Goal: Information Seeking & Learning: Learn about a topic

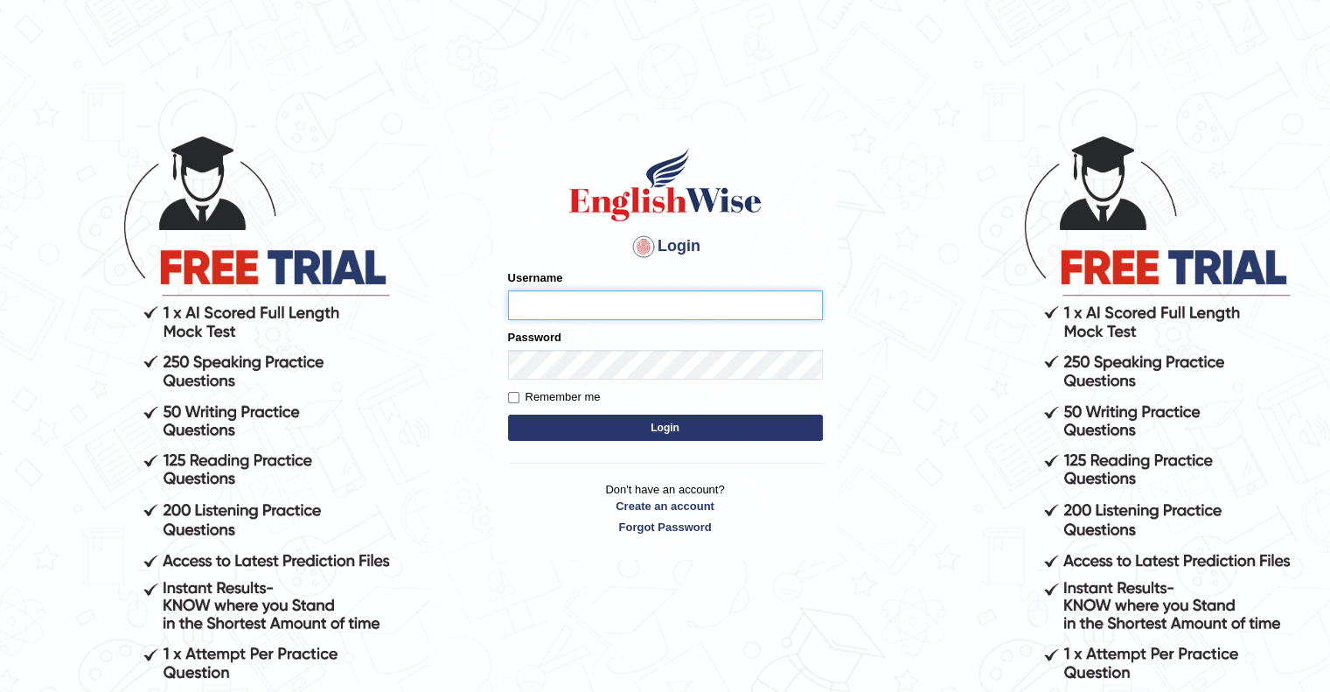
click at [577, 291] on input "Username" at bounding box center [665, 305] width 315 height 30
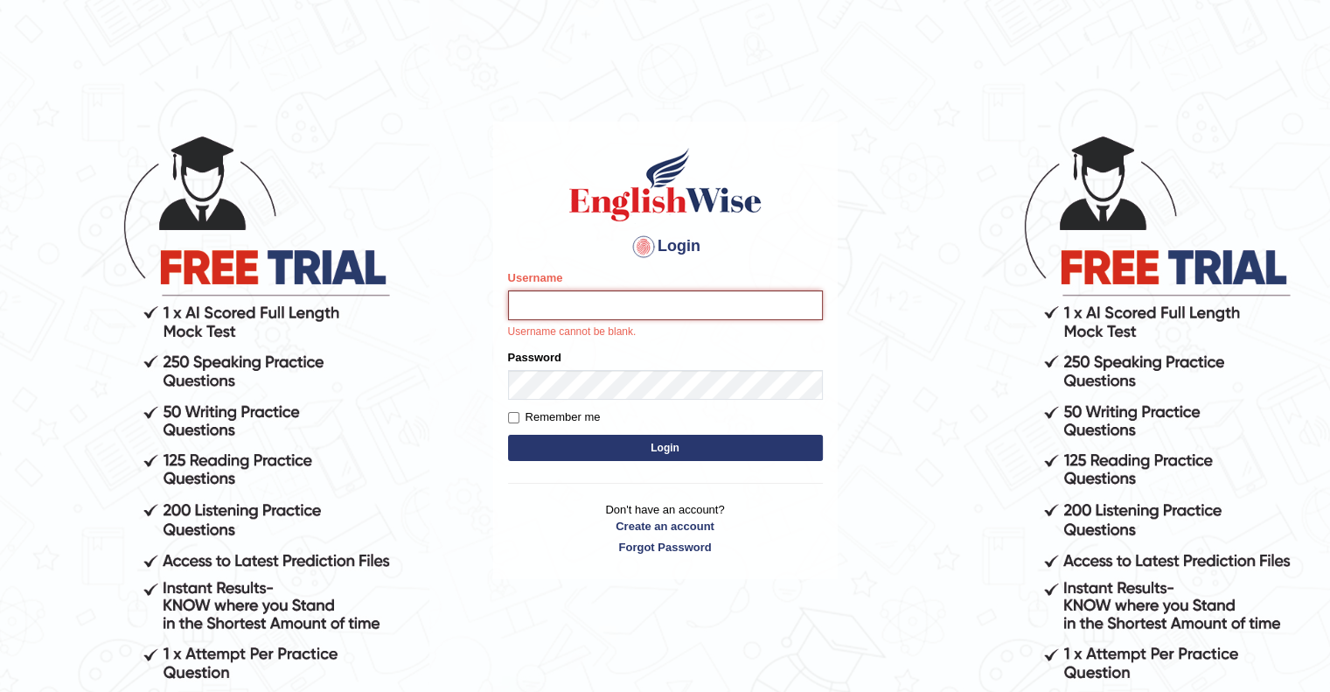
type input "[PERSON_NAME]"
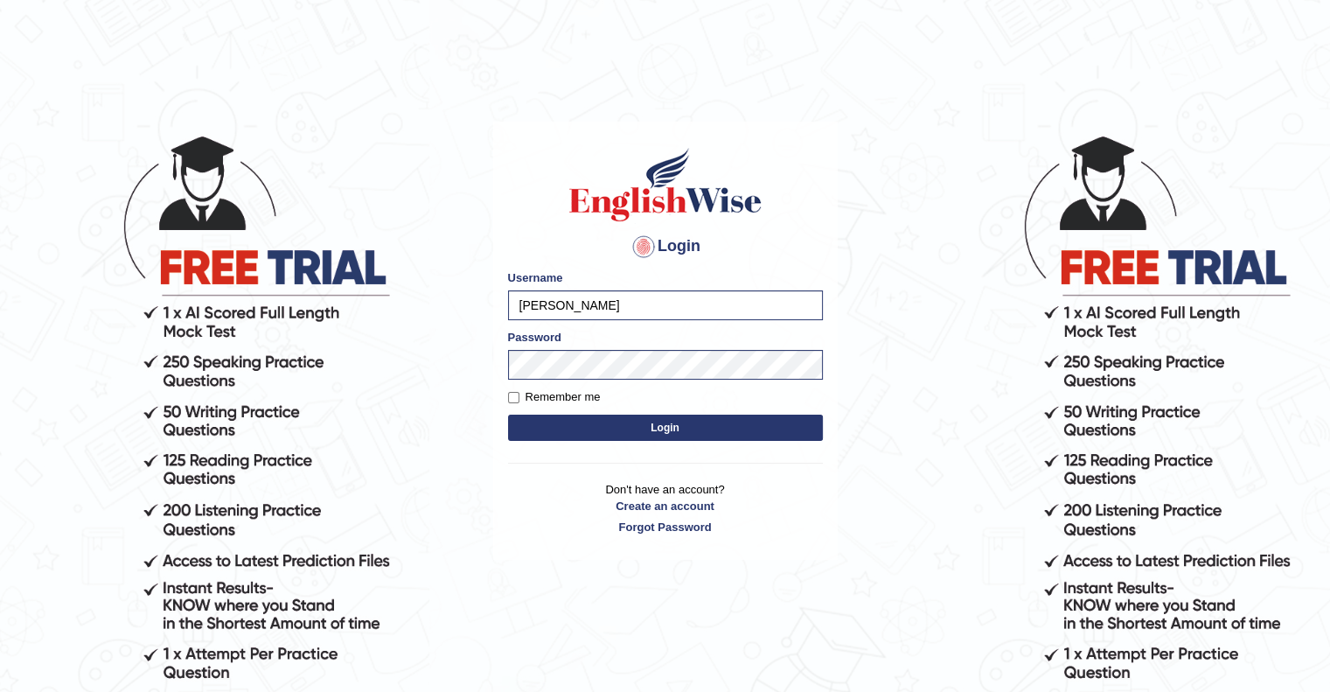
click at [671, 435] on button "Login" at bounding box center [665, 427] width 315 height 26
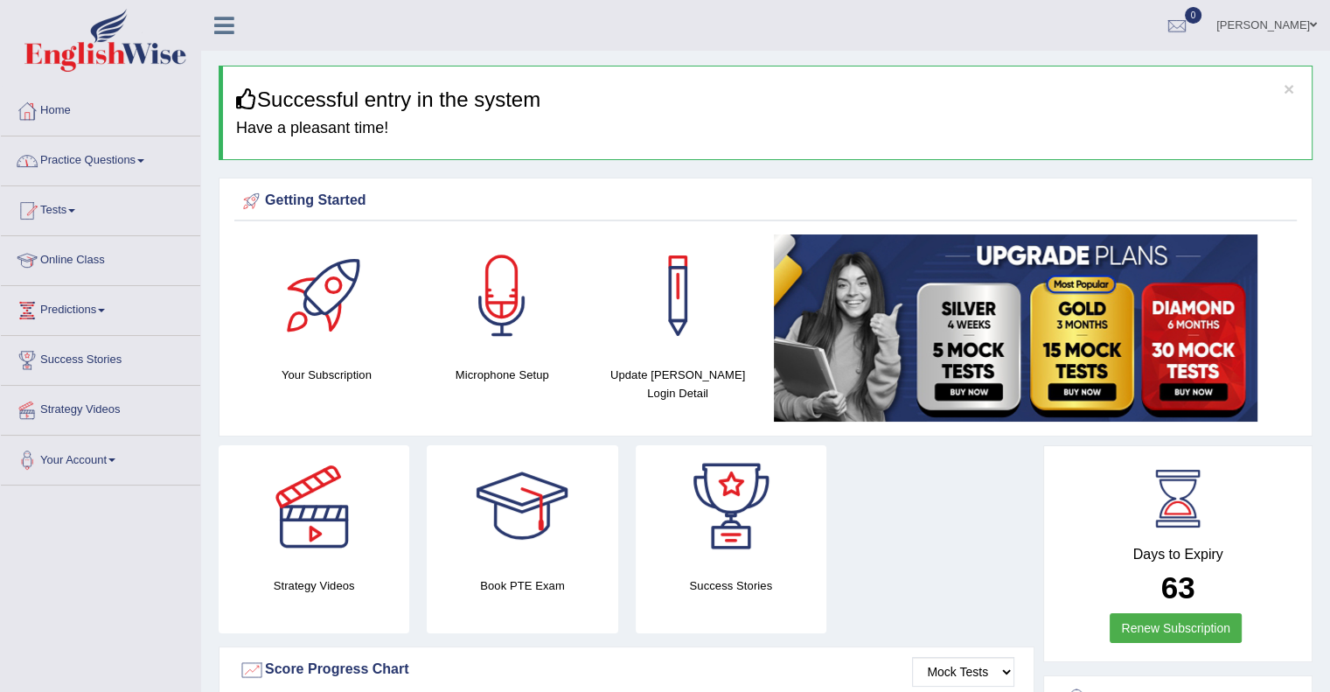
click at [143, 162] on span at bounding box center [140, 160] width 7 height 3
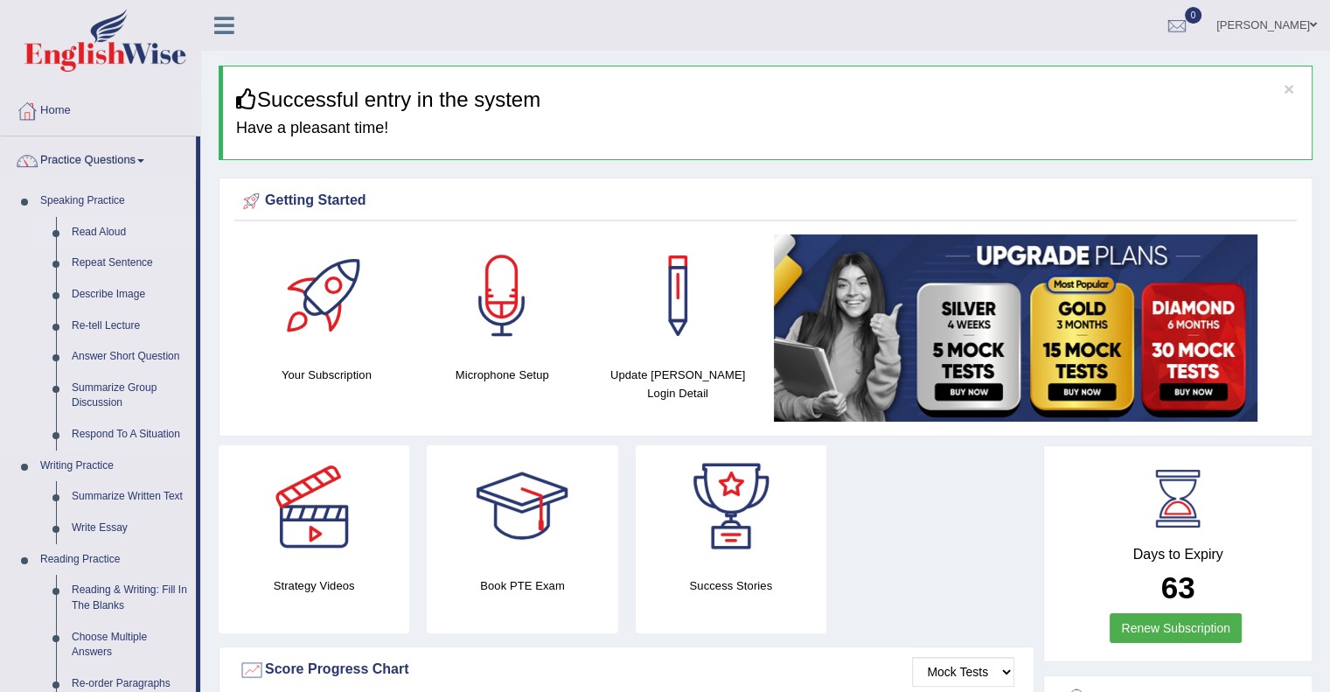
click at [111, 228] on link "Read Aloud" at bounding box center [130, 232] width 132 height 31
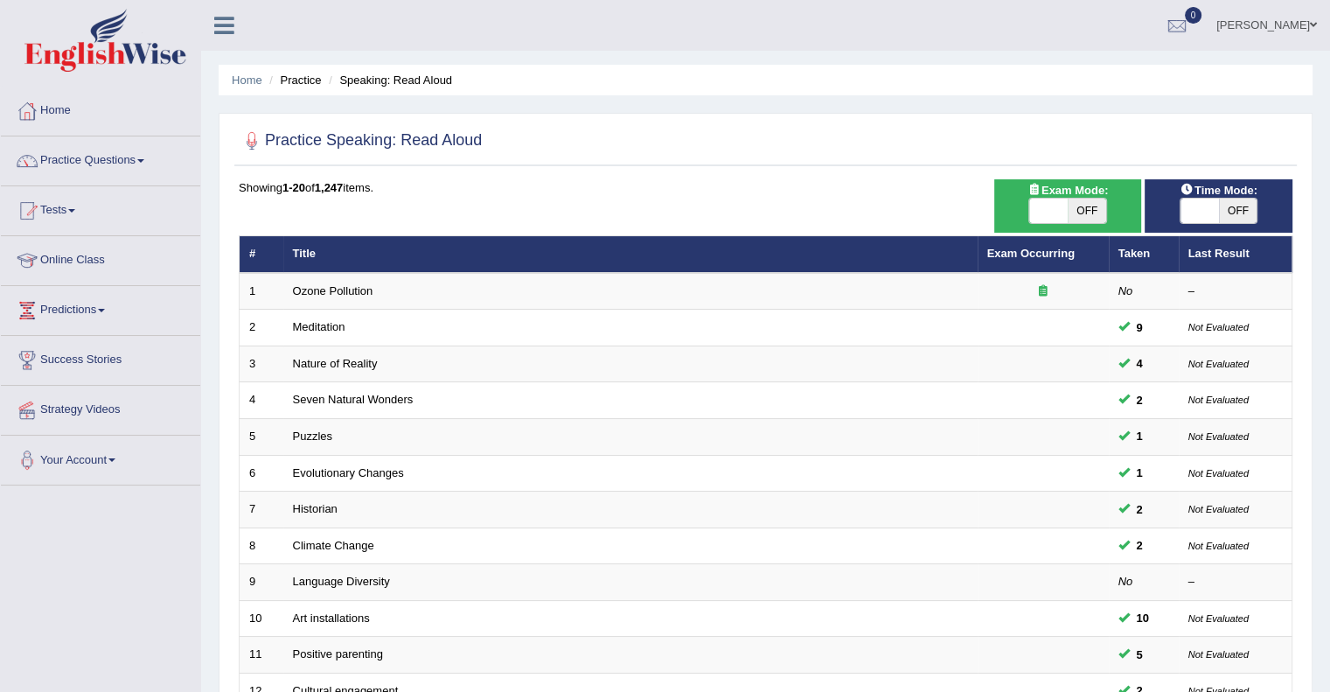
click at [135, 168] on link "Practice Questions" at bounding box center [100, 158] width 199 height 44
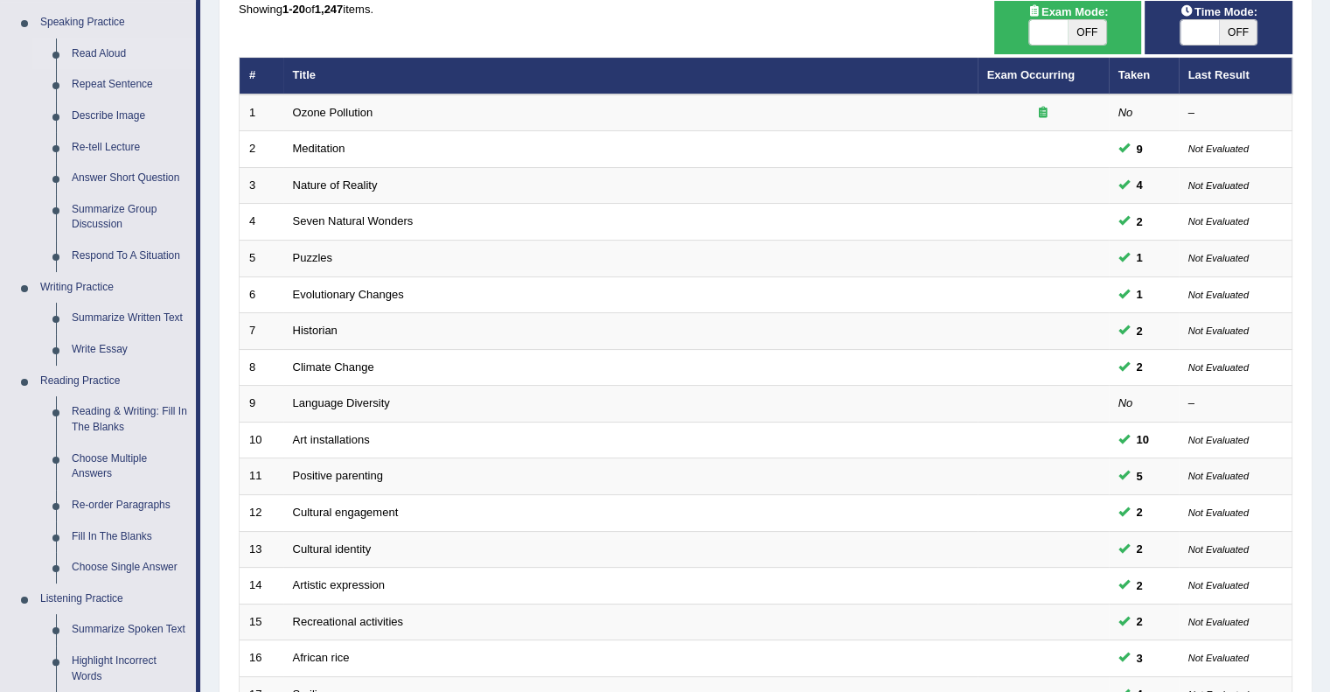
scroll to position [180, 0]
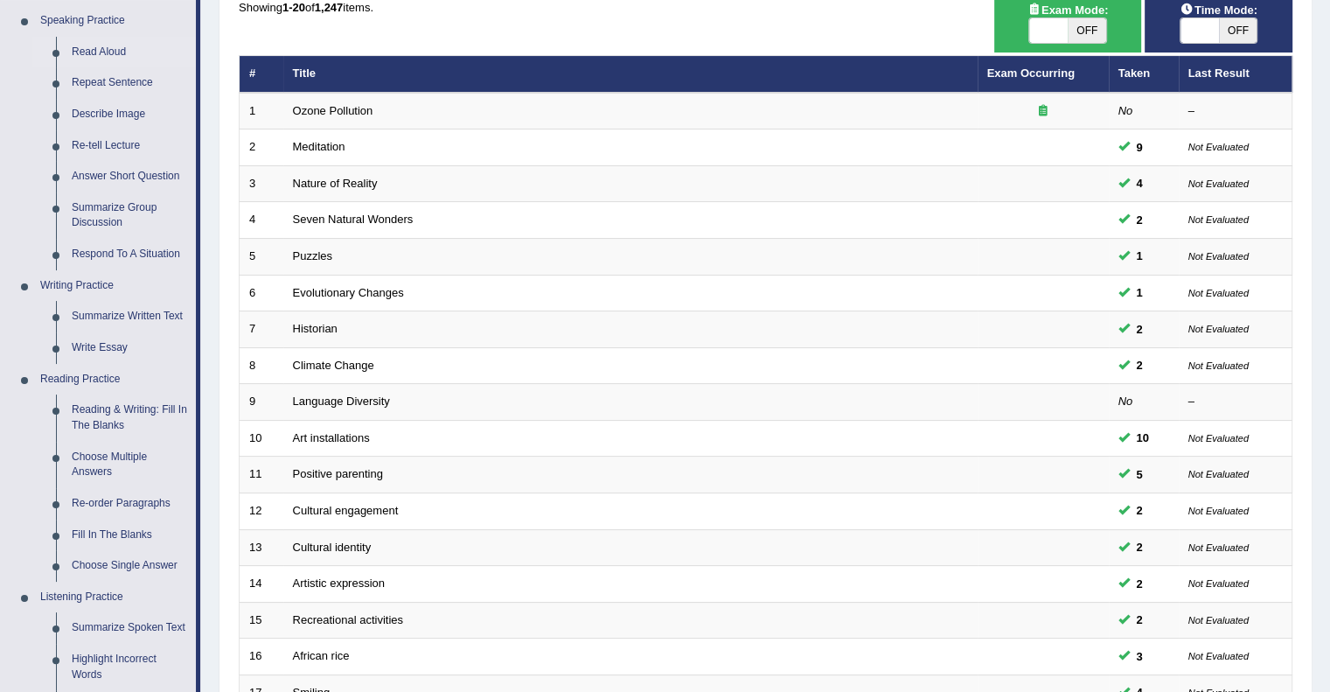
click at [135, 168] on link "Answer Short Question" at bounding box center [130, 176] width 132 height 31
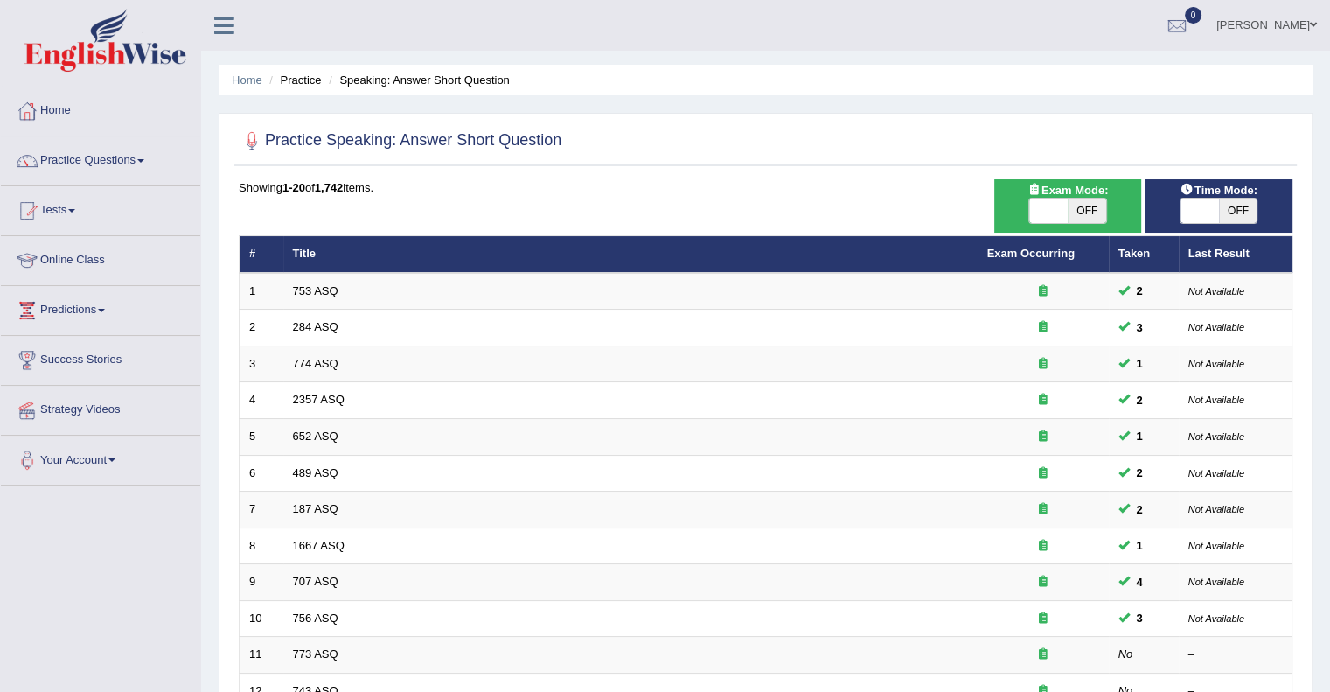
click at [151, 161] on link "Practice Questions" at bounding box center [100, 158] width 199 height 44
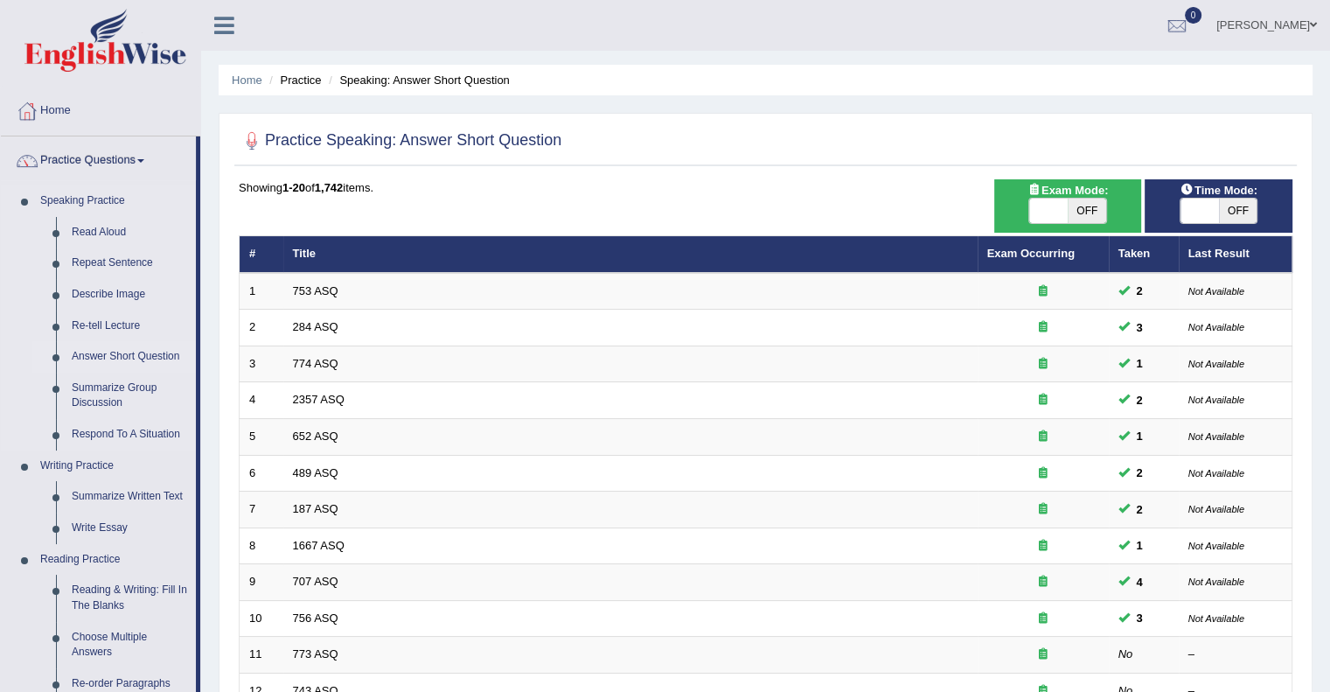
click at [133, 359] on link "Answer Short Question" at bounding box center [130, 356] width 132 height 31
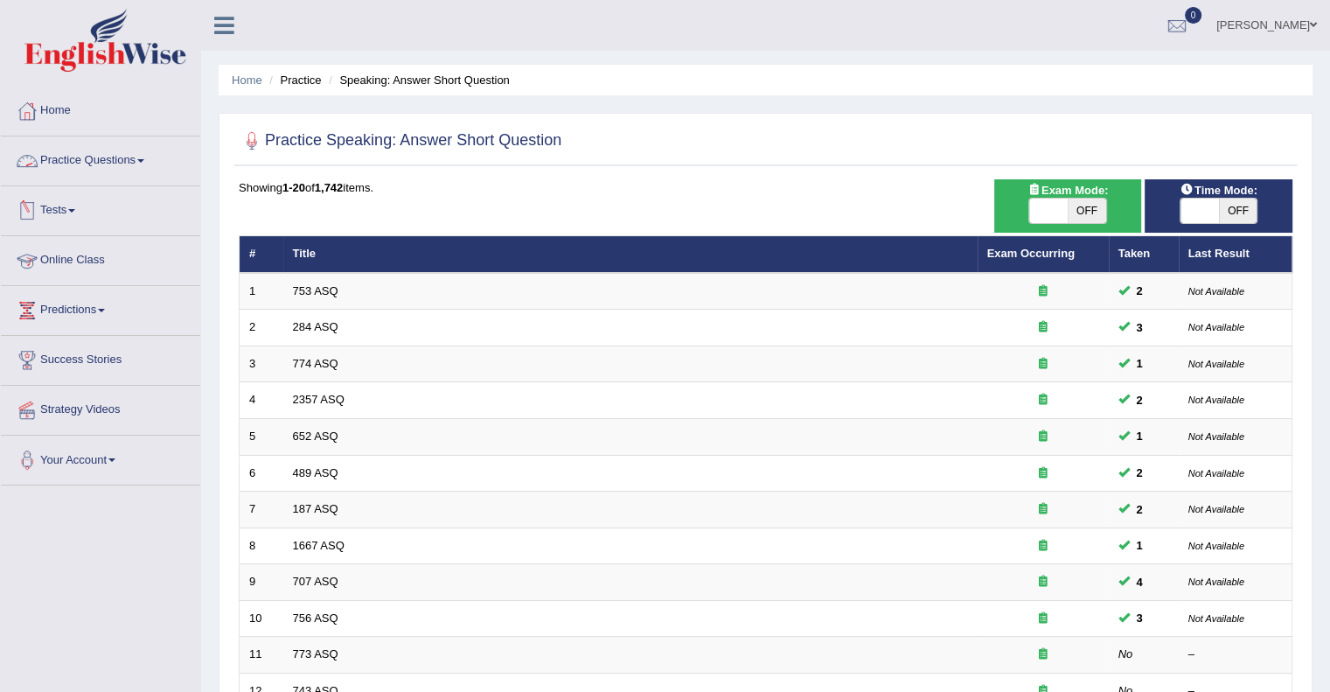
click at [147, 157] on link "Practice Questions" at bounding box center [100, 158] width 199 height 44
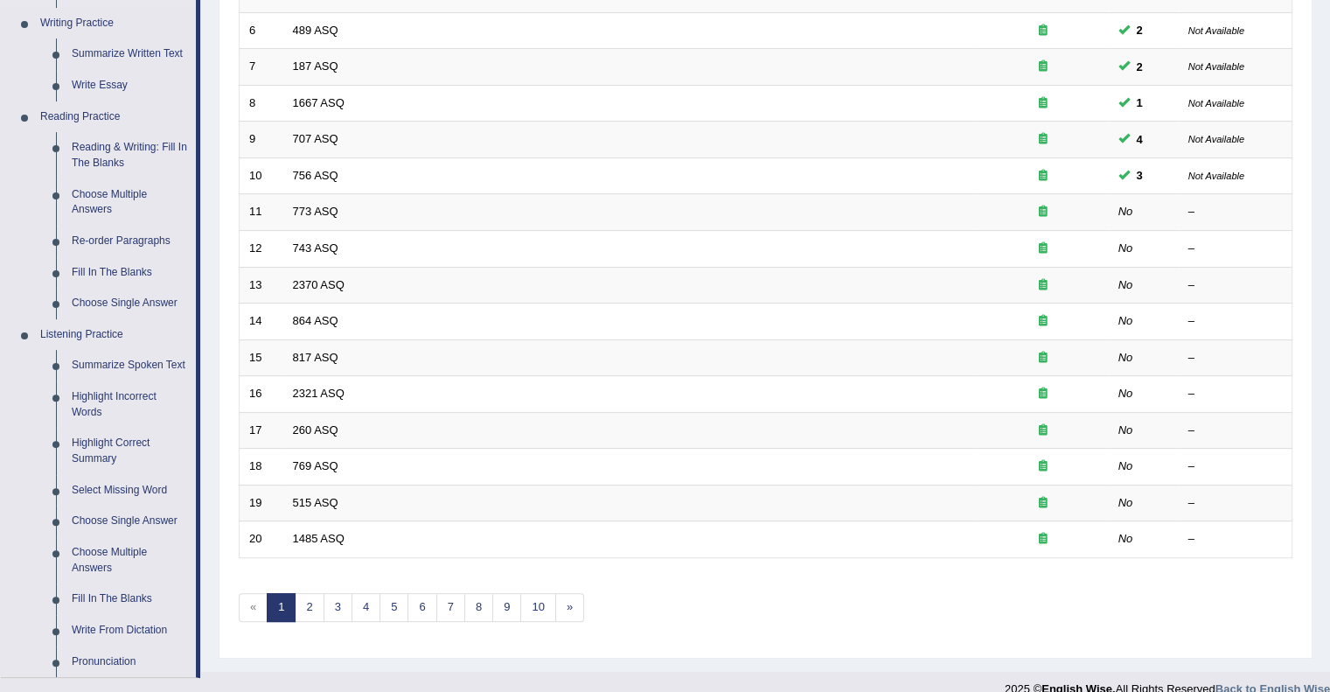
scroll to position [443, 0]
click at [145, 272] on link "Fill In The Blanks" at bounding box center [130, 271] width 132 height 31
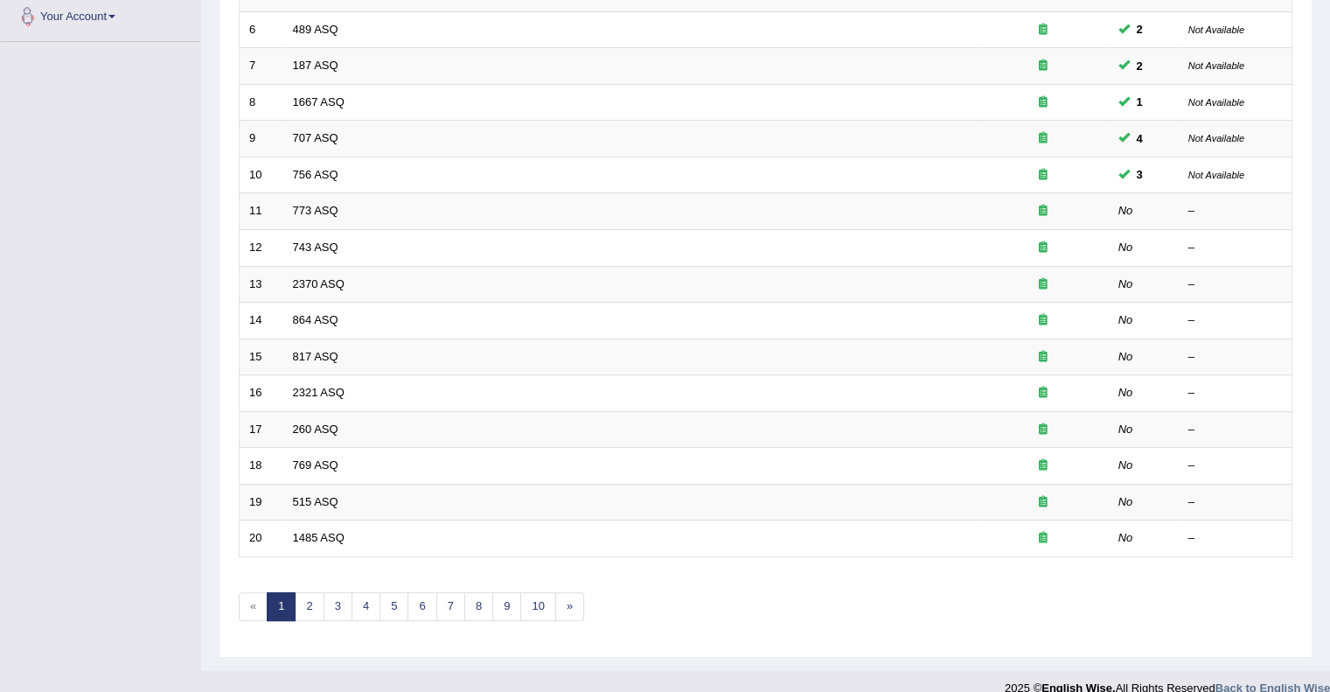
scroll to position [461, 0]
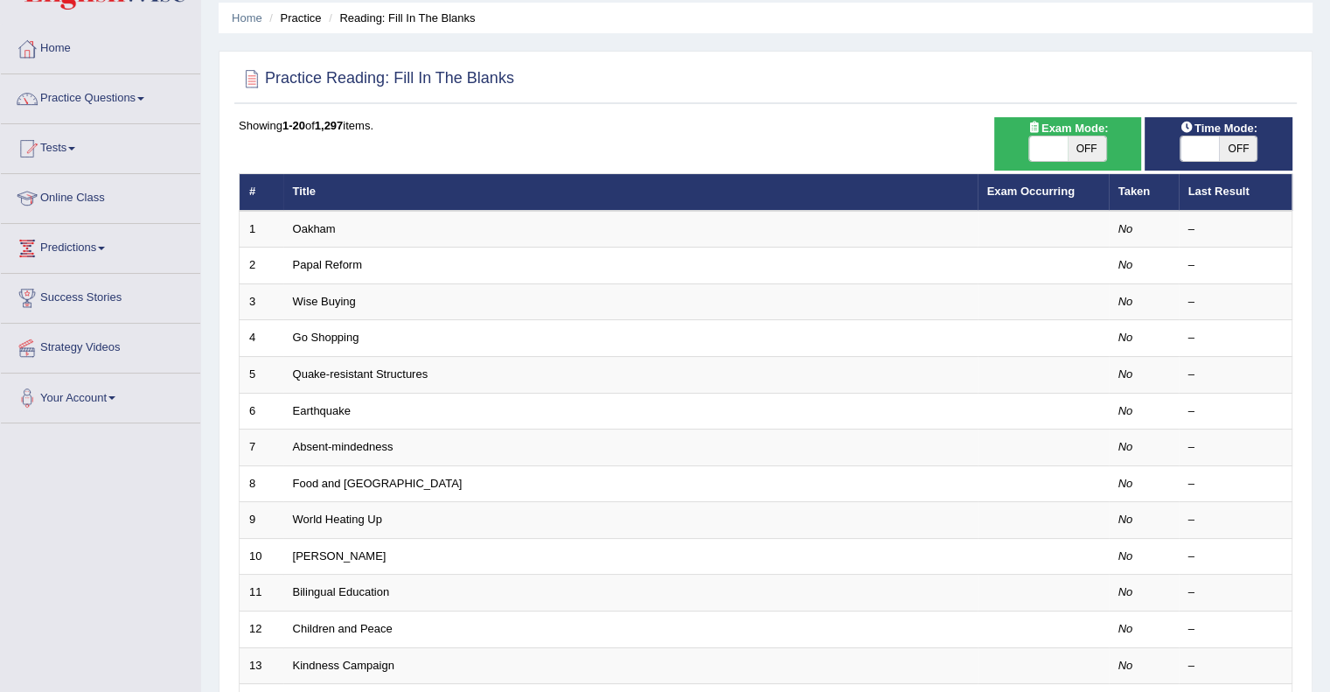
scroll to position [98, 0]
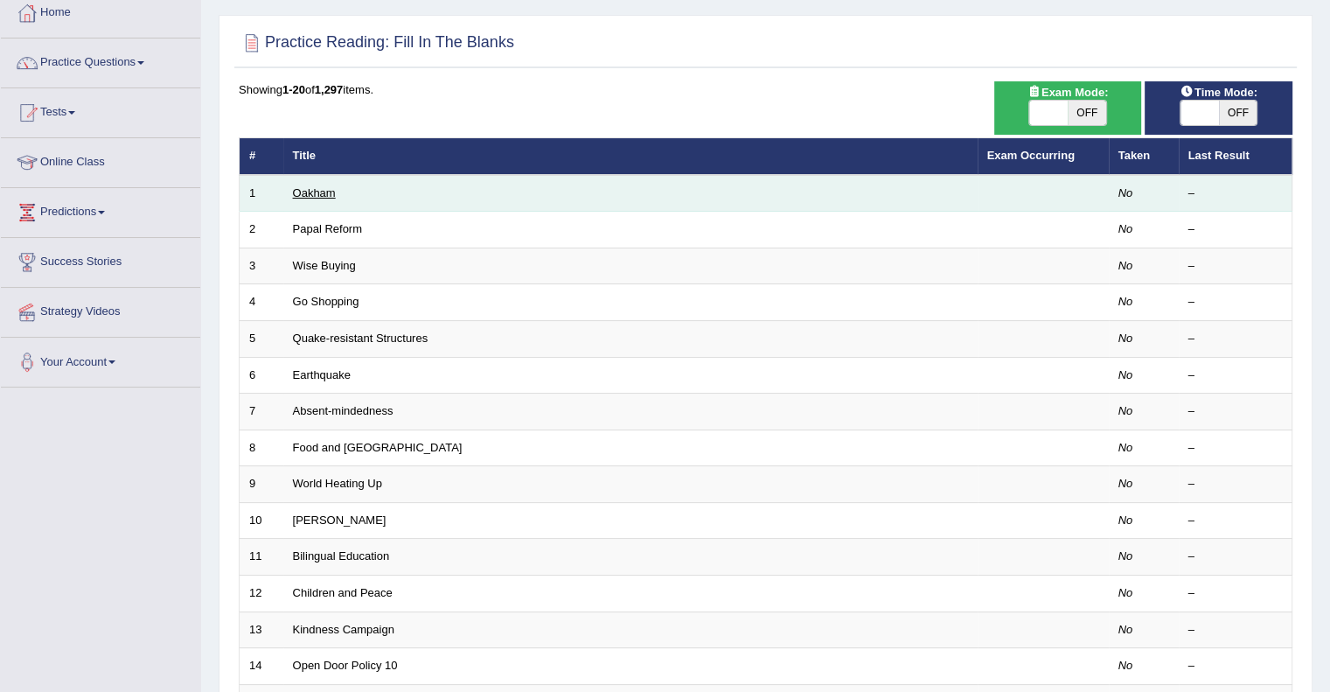
click at [313, 191] on link "Oakham" at bounding box center [314, 192] width 43 height 13
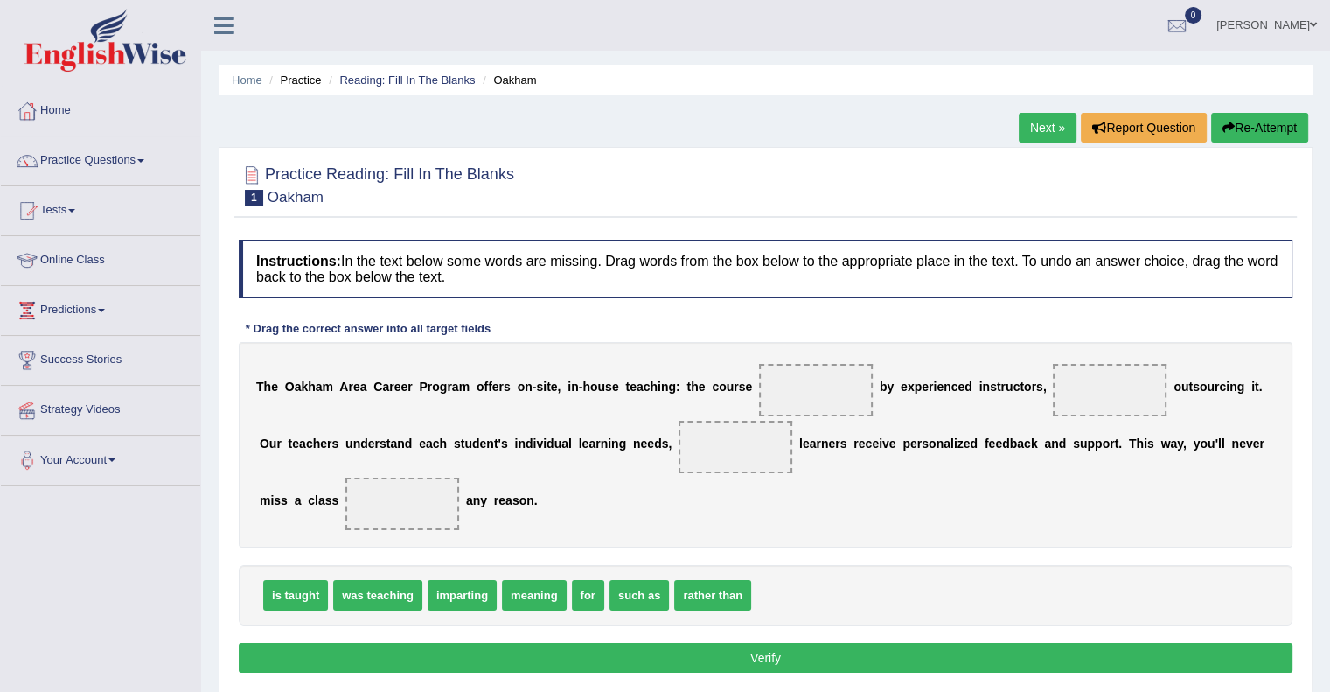
click at [400, 597] on span "was teaching" at bounding box center [377, 595] width 89 height 31
drag, startPoint x: 397, startPoint y: 595, endPoint x: 834, endPoint y: 402, distance: 477.6
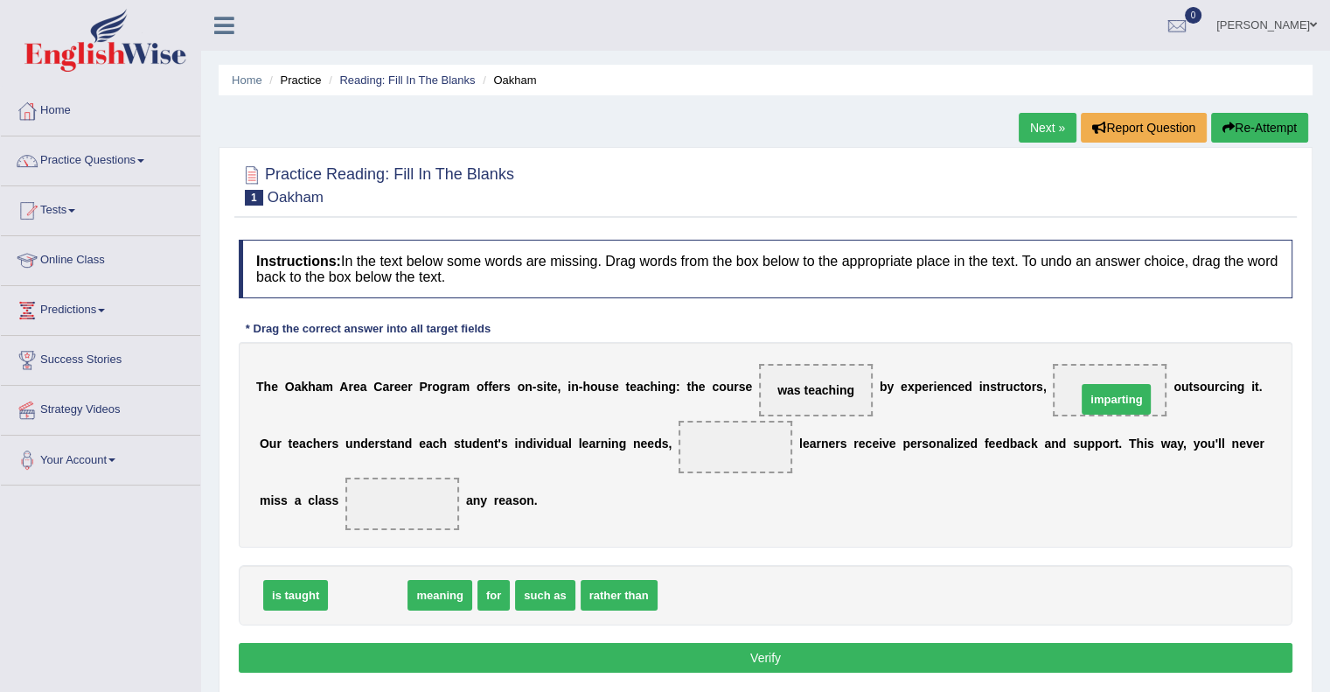
drag, startPoint x: 372, startPoint y: 587, endPoint x: 1123, endPoint y: 388, distance: 776.0
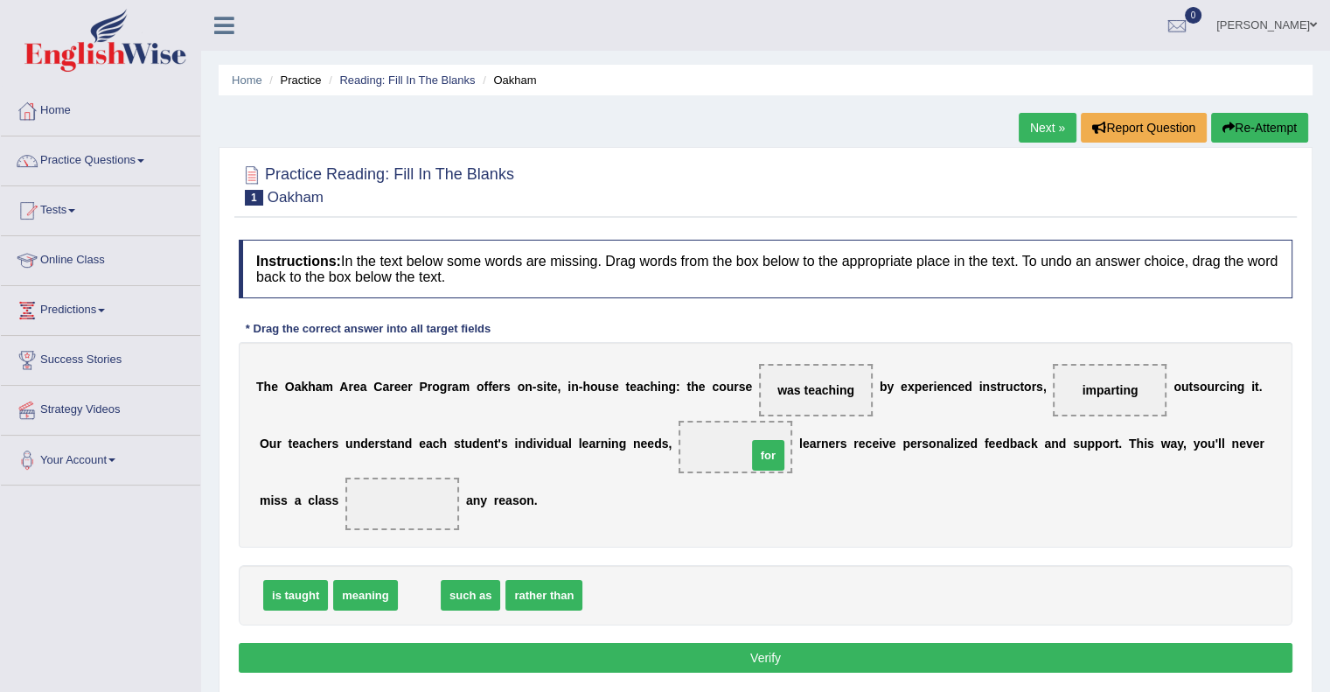
drag, startPoint x: 417, startPoint y: 590, endPoint x: 766, endPoint y: 450, distance: 375.9
drag, startPoint x: 735, startPoint y: 442, endPoint x: 415, endPoint y: 497, distance: 324.6
drag, startPoint x: 437, startPoint y: 585, endPoint x: 447, endPoint y: 581, distance: 10.2
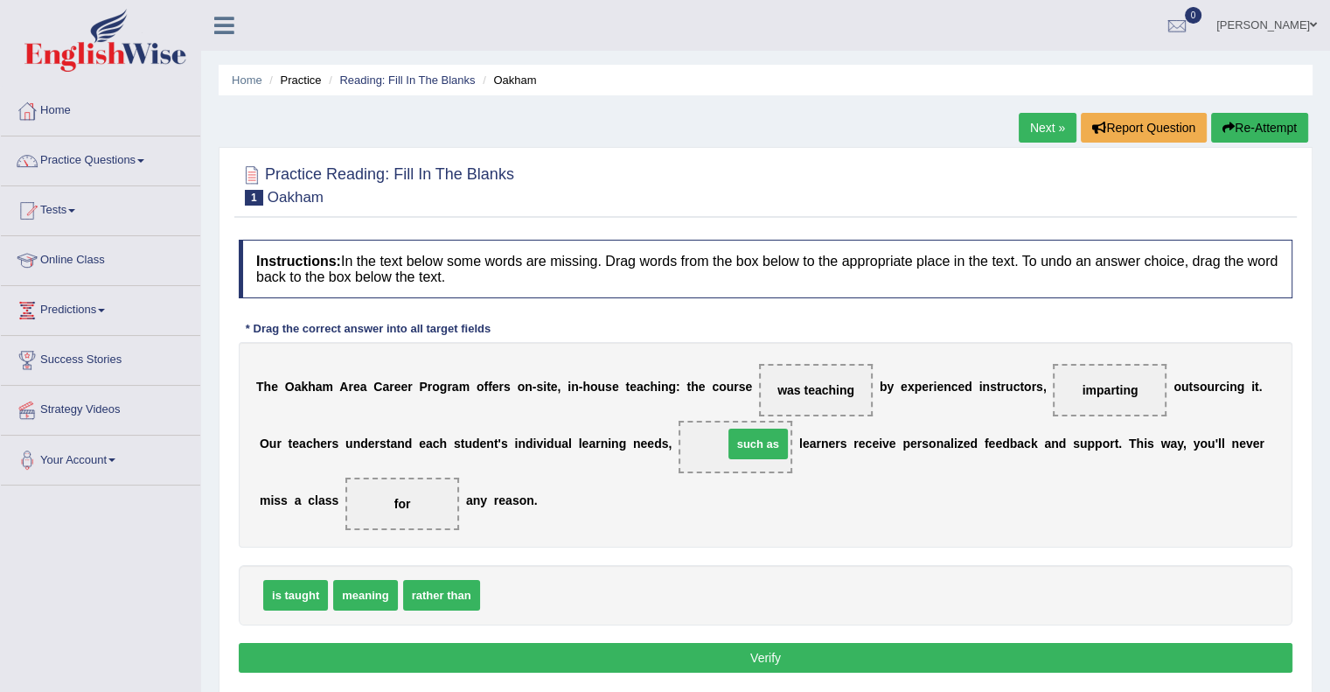
drag, startPoint x: 509, startPoint y: 594, endPoint x: 752, endPoint y: 442, distance: 286.3
click at [795, 646] on button "Verify" at bounding box center [766, 658] width 1054 height 30
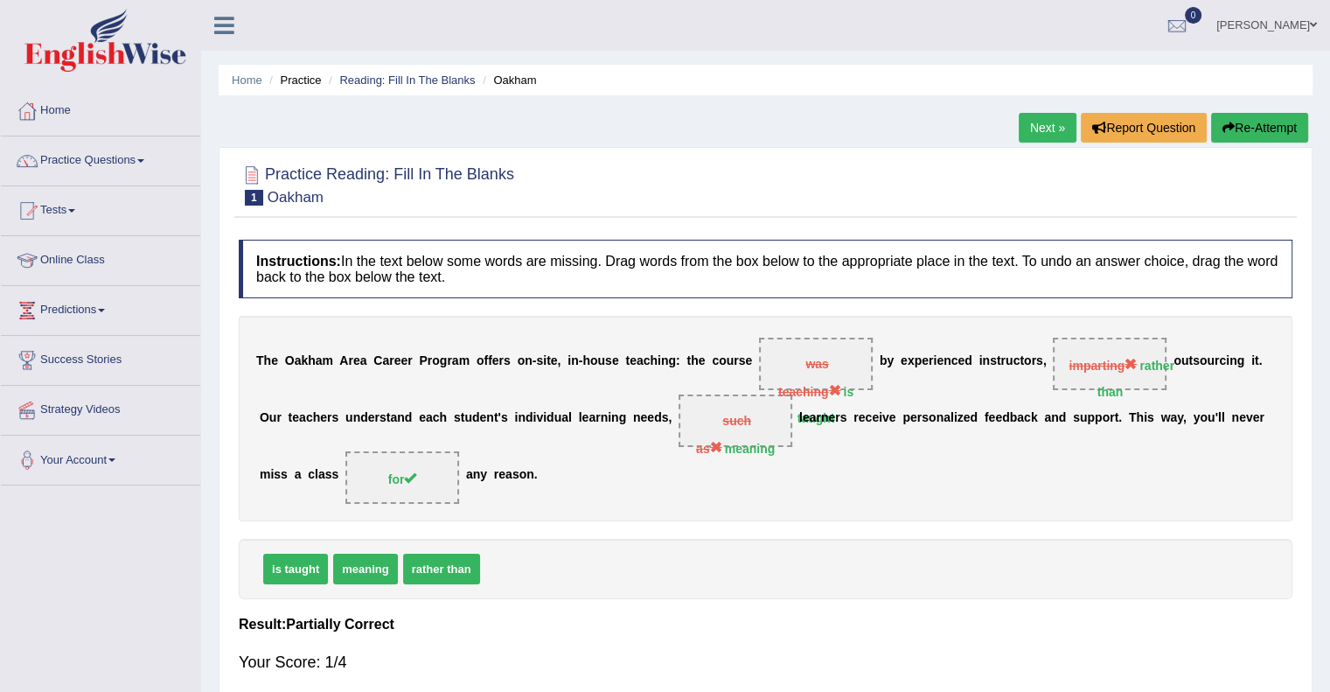
click at [1241, 139] on button "Re-Attempt" at bounding box center [1259, 128] width 97 height 30
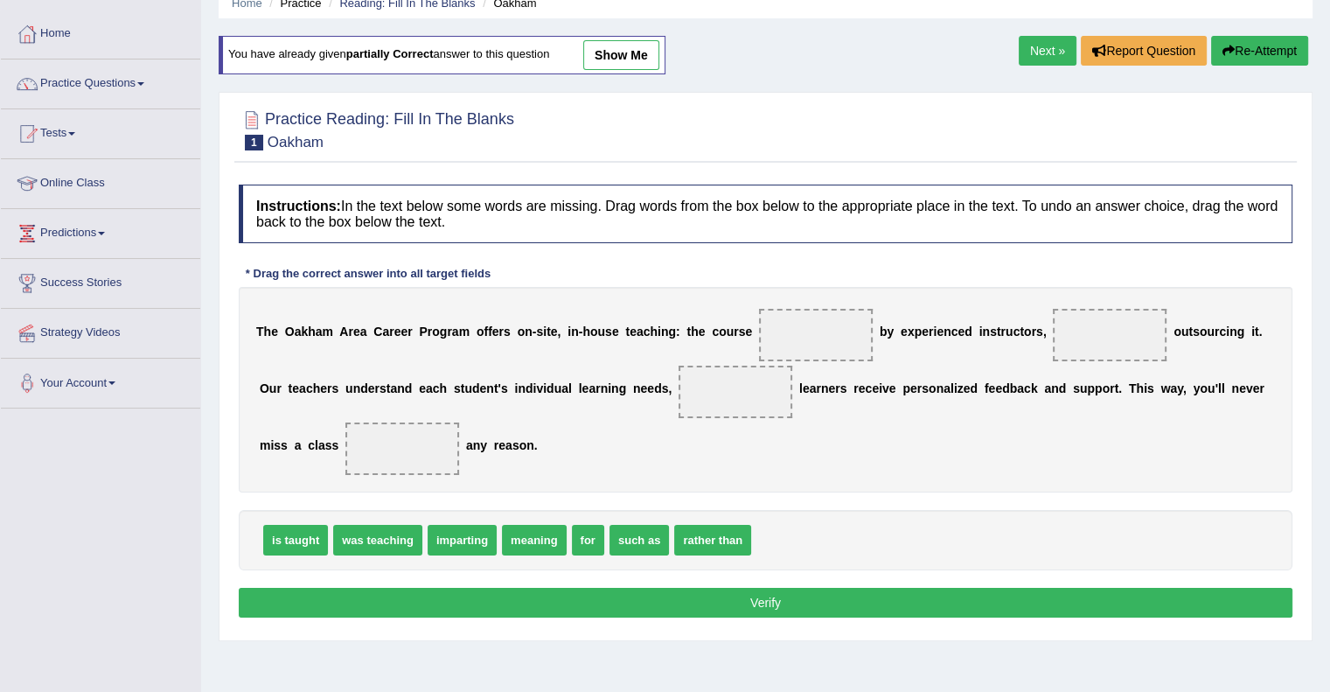
scroll to position [139, 0]
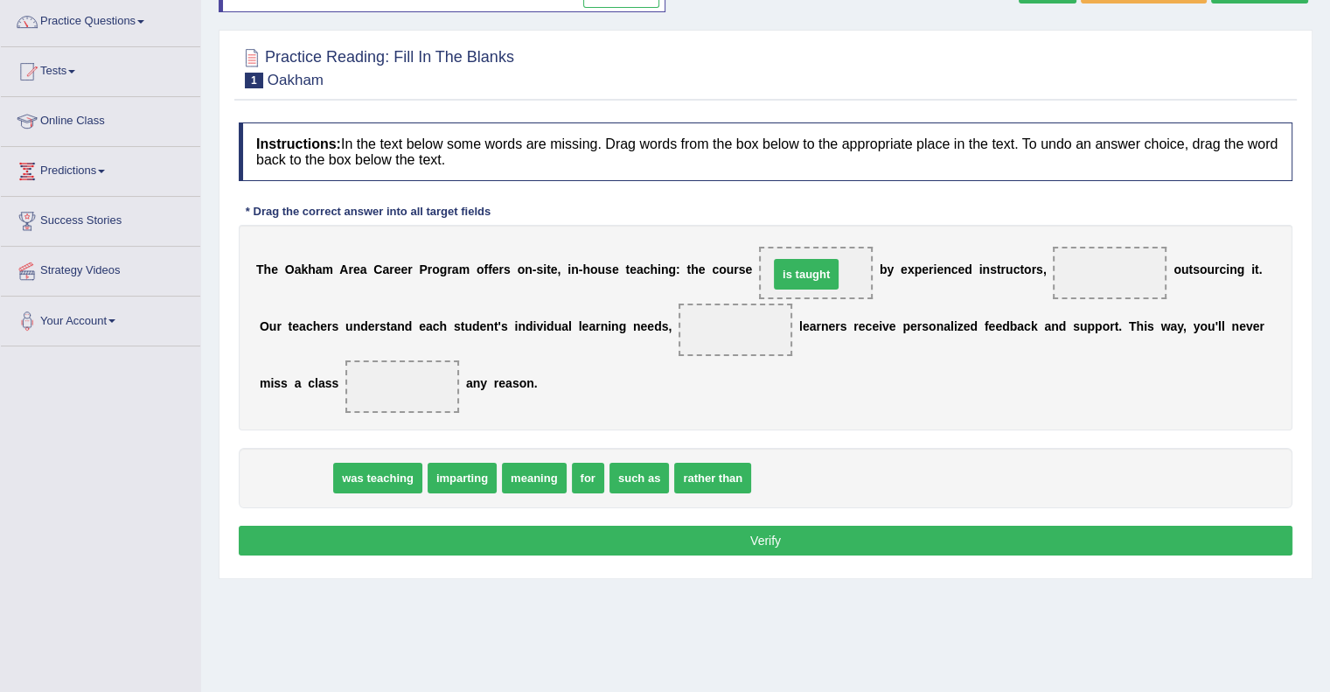
drag, startPoint x: 294, startPoint y: 465, endPoint x: 807, endPoint y: 261, distance: 552.2
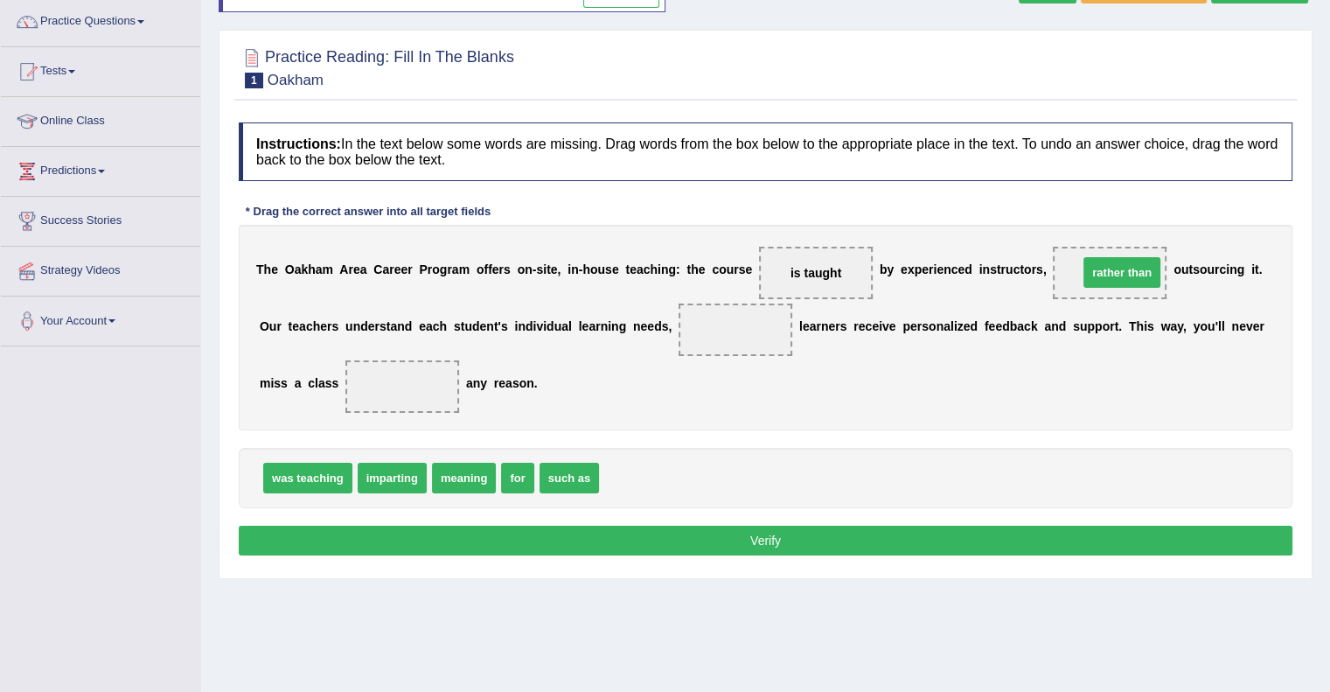
drag, startPoint x: 658, startPoint y: 470, endPoint x: 1140, endPoint y: 261, distance: 524.8
drag, startPoint x: 521, startPoint y: 475, endPoint x: 428, endPoint y: 389, distance: 126.2
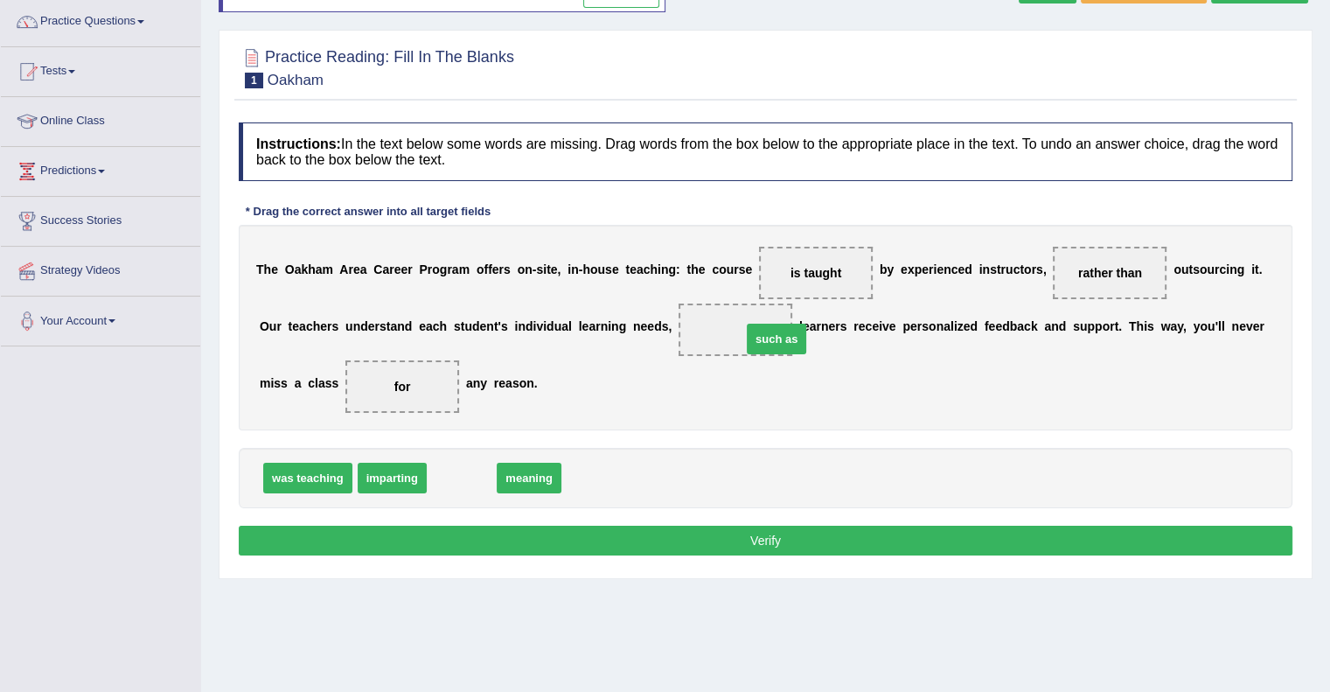
drag, startPoint x: 451, startPoint y: 480, endPoint x: 766, endPoint y: 341, distance: 344.1
click at [759, 531] on button "Verify" at bounding box center [766, 540] width 1054 height 30
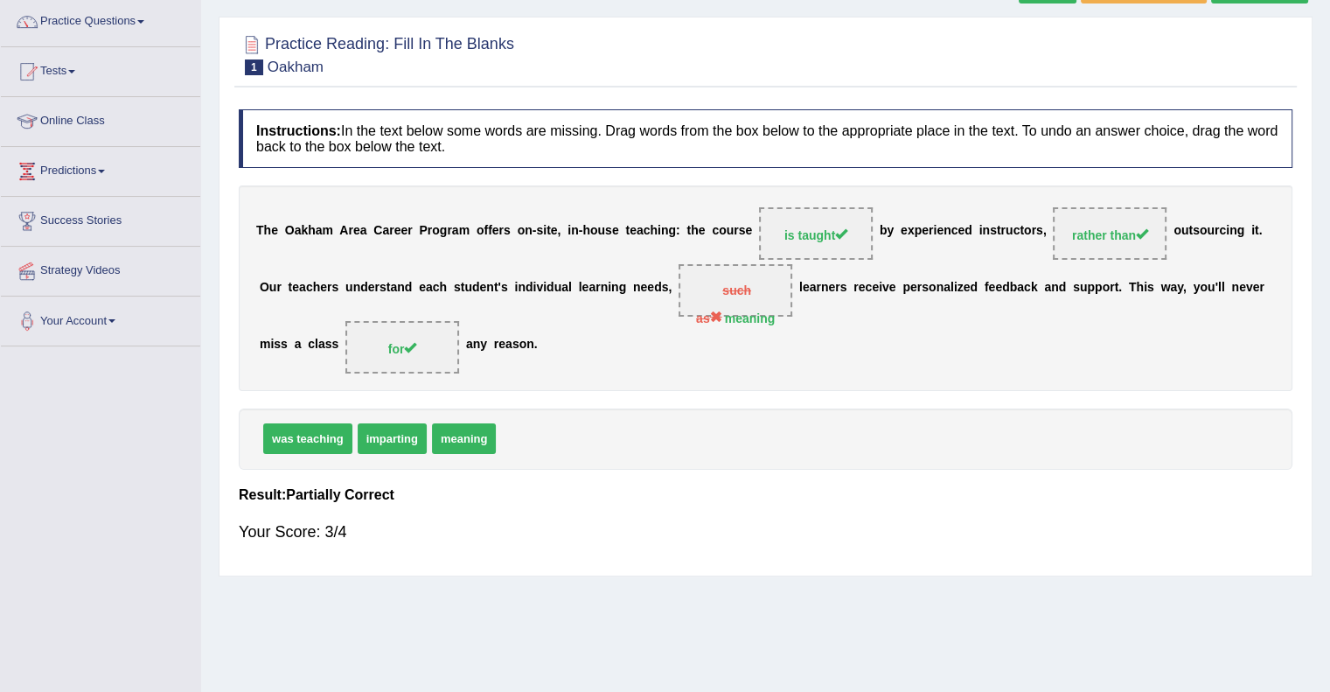
drag, startPoint x: 484, startPoint y: 428, endPoint x: 769, endPoint y: 307, distance: 309.9
click at [769, 307] on div "Instructions: In the text below some words are missing. Drag words from the box…" at bounding box center [765, 334] width 1062 height 466
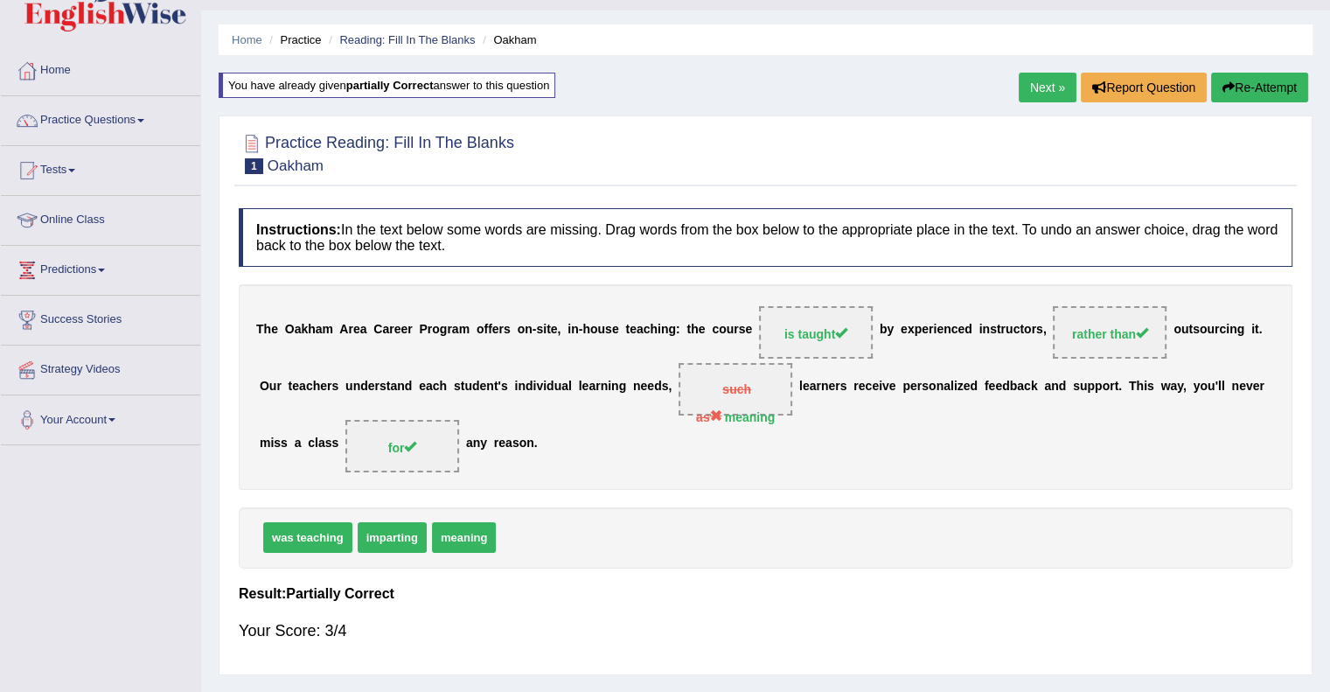
scroll to position [0, 0]
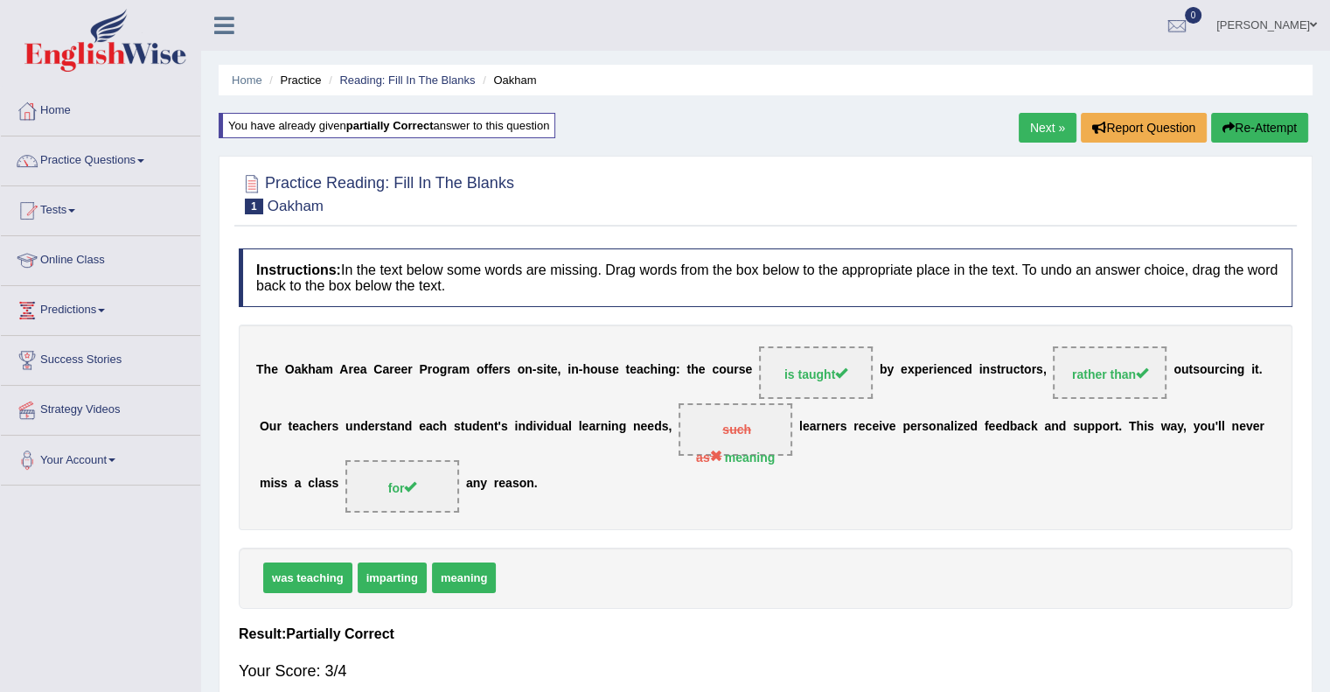
click at [1035, 130] on link "Next »" at bounding box center [1048, 128] width 58 height 30
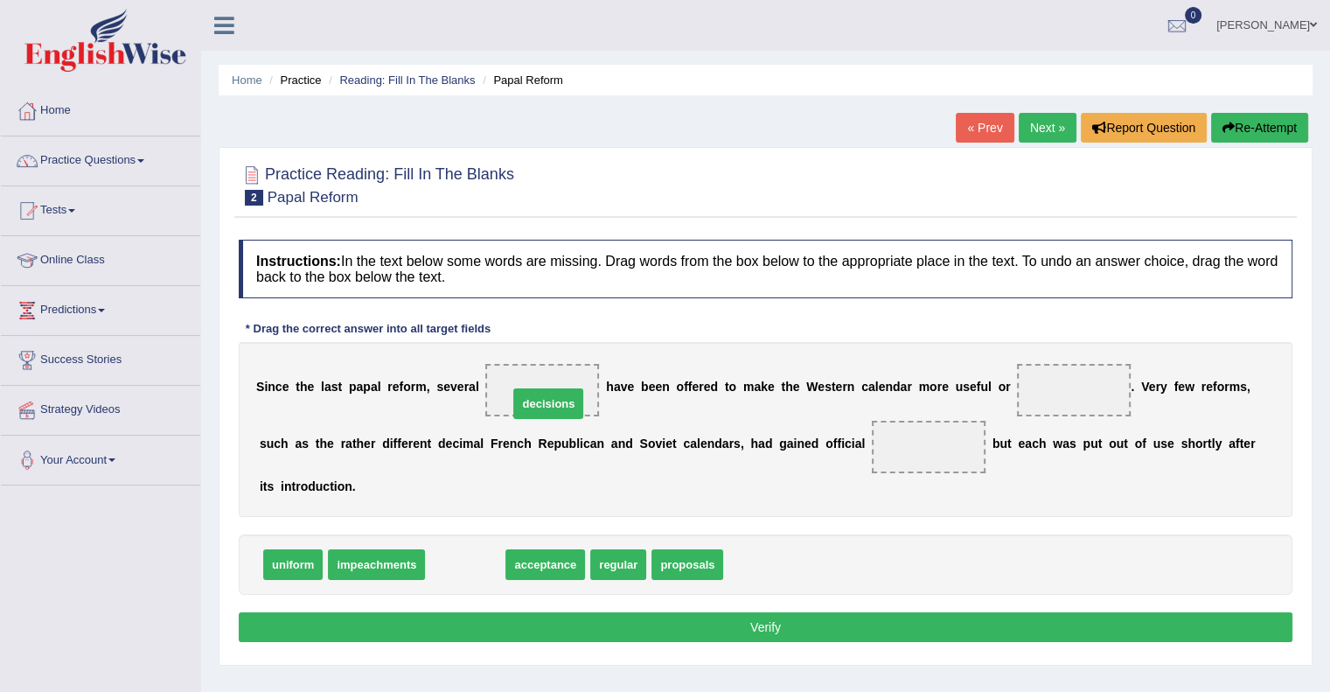
drag, startPoint x: 475, startPoint y: 566, endPoint x: 558, endPoint y: 404, distance: 181.8
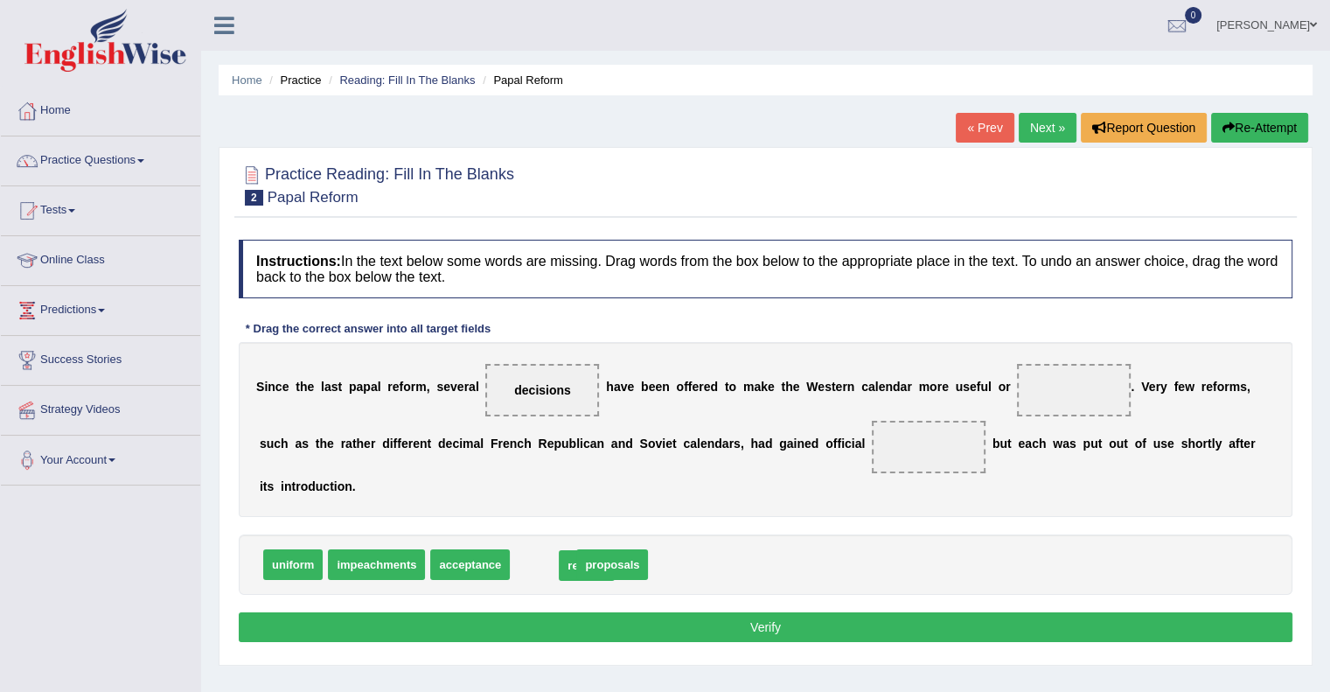
drag, startPoint x: 547, startPoint y: 569, endPoint x: 591, endPoint y: 570, distance: 43.7
drag, startPoint x: 616, startPoint y: 564, endPoint x: 1075, endPoint y: 400, distance: 488.1
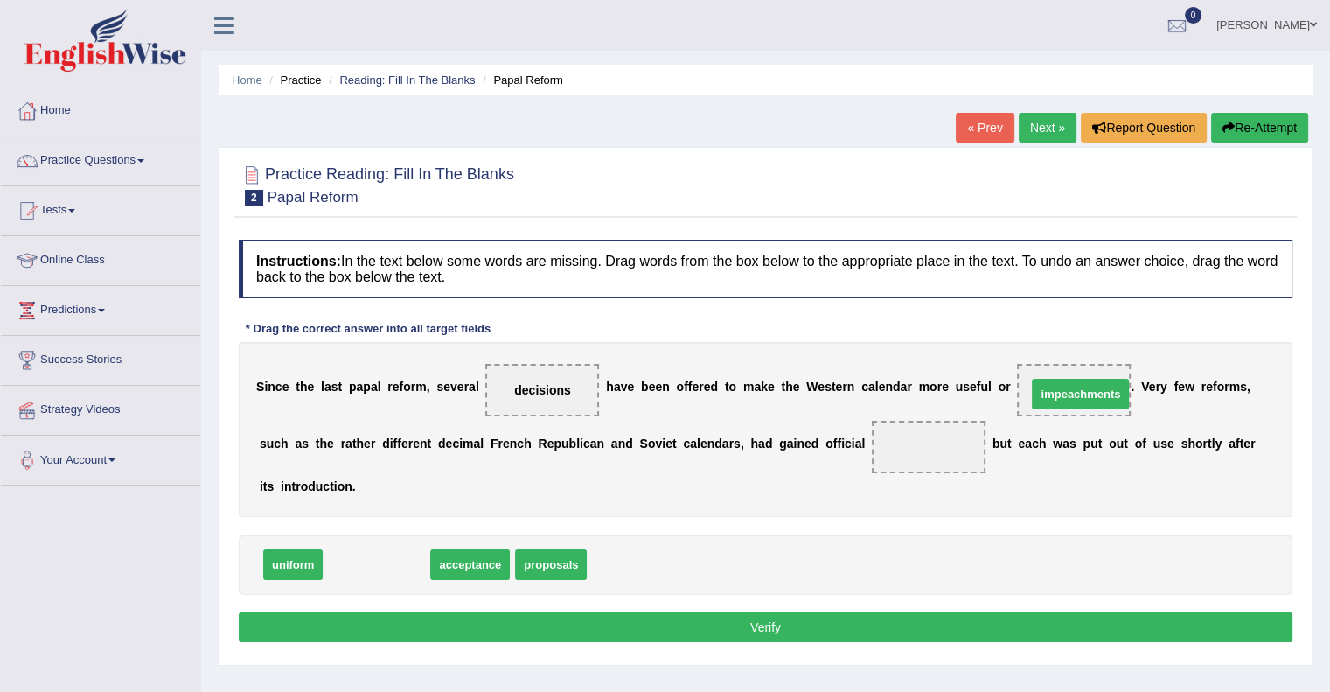
drag, startPoint x: 398, startPoint y: 558, endPoint x: 1103, endPoint y: 386, distance: 726.3
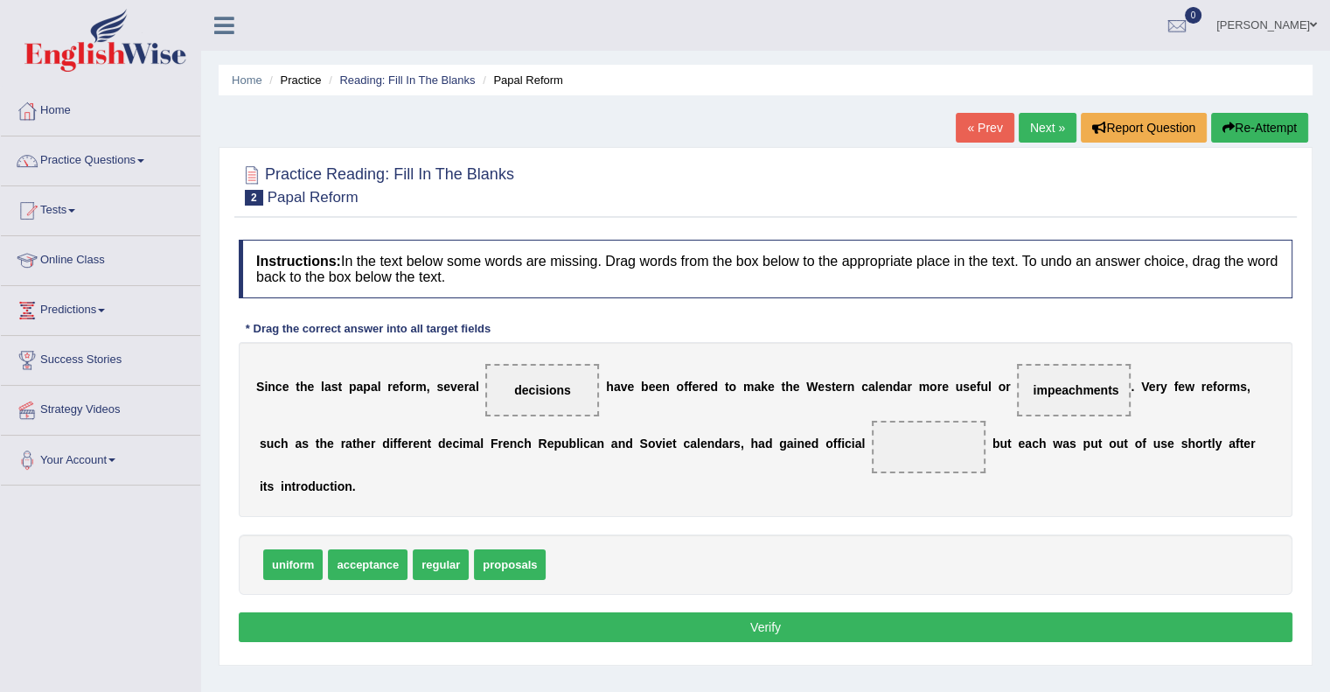
click at [435, 565] on span "regular" at bounding box center [441, 564] width 56 height 31
click at [584, 512] on div "S i n c e t h e l a s t p a p a l r e f o r m , s e v e r a l decisions h a v e…" at bounding box center [766, 429] width 1054 height 175
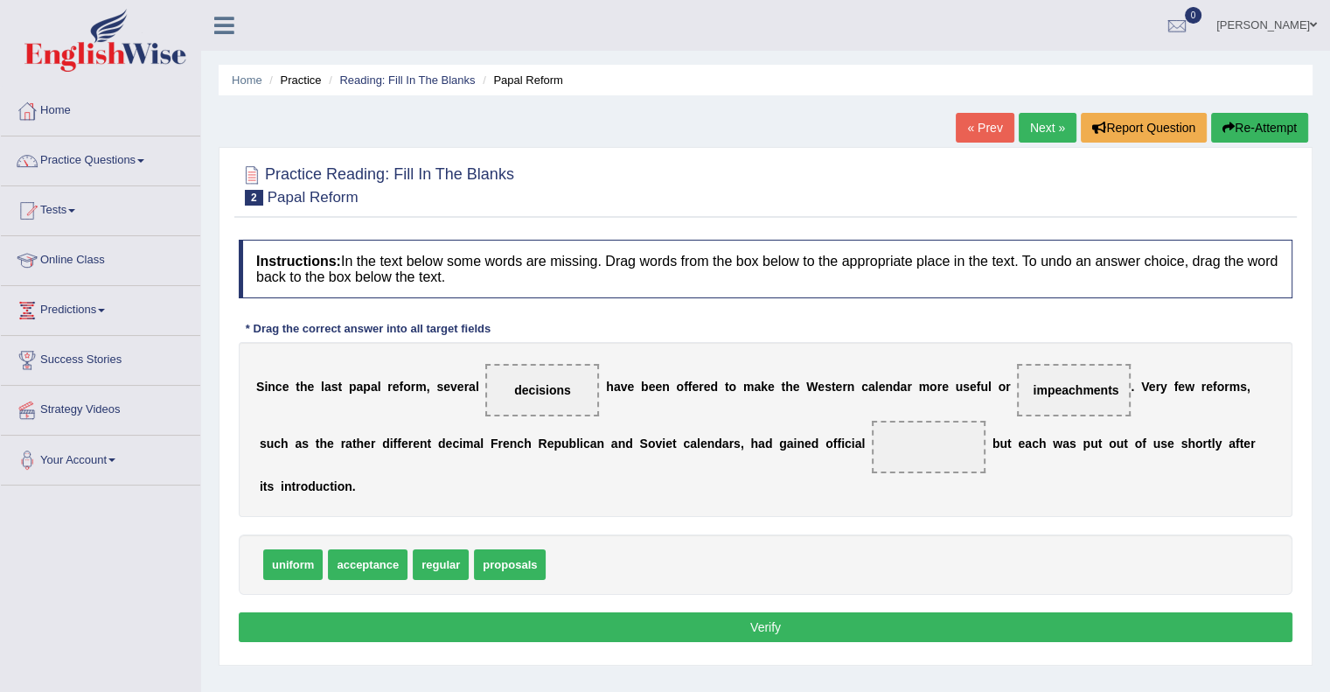
click at [584, 512] on div "S i n c e t h e l a s t p a p a l r e f o r m , s e v e r a l decisions h a v e…" at bounding box center [766, 429] width 1054 height 175
drag, startPoint x: 379, startPoint y: 566, endPoint x: 939, endPoint y: 460, distance: 569.5
click at [779, 629] on button "Verify" at bounding box center [766, 627] width 1054 height 30
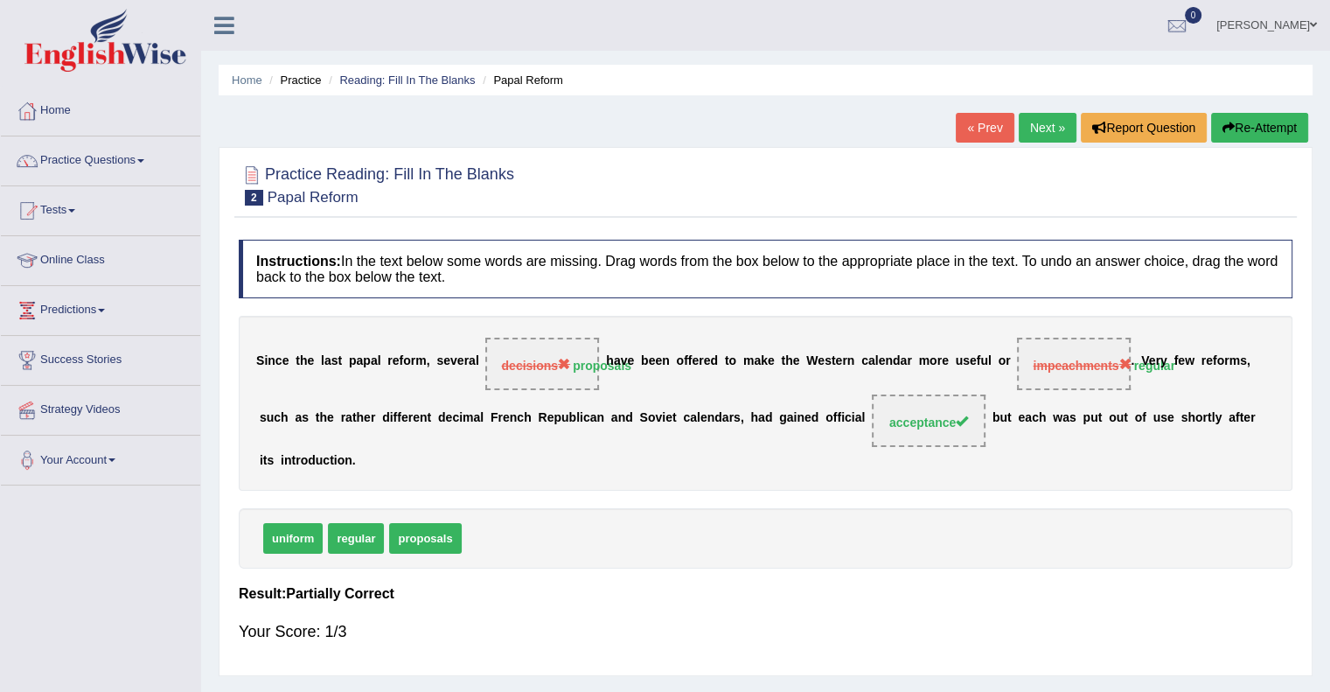
click at [1259, 143] on div "« Prev Next » Report Question Re-Attempt" at bounding box center [1134, 130] width 357 height 34
click at [1259, 125] on button "Re-Attempt" at bounding box center [1259, 128] width 97 height 30
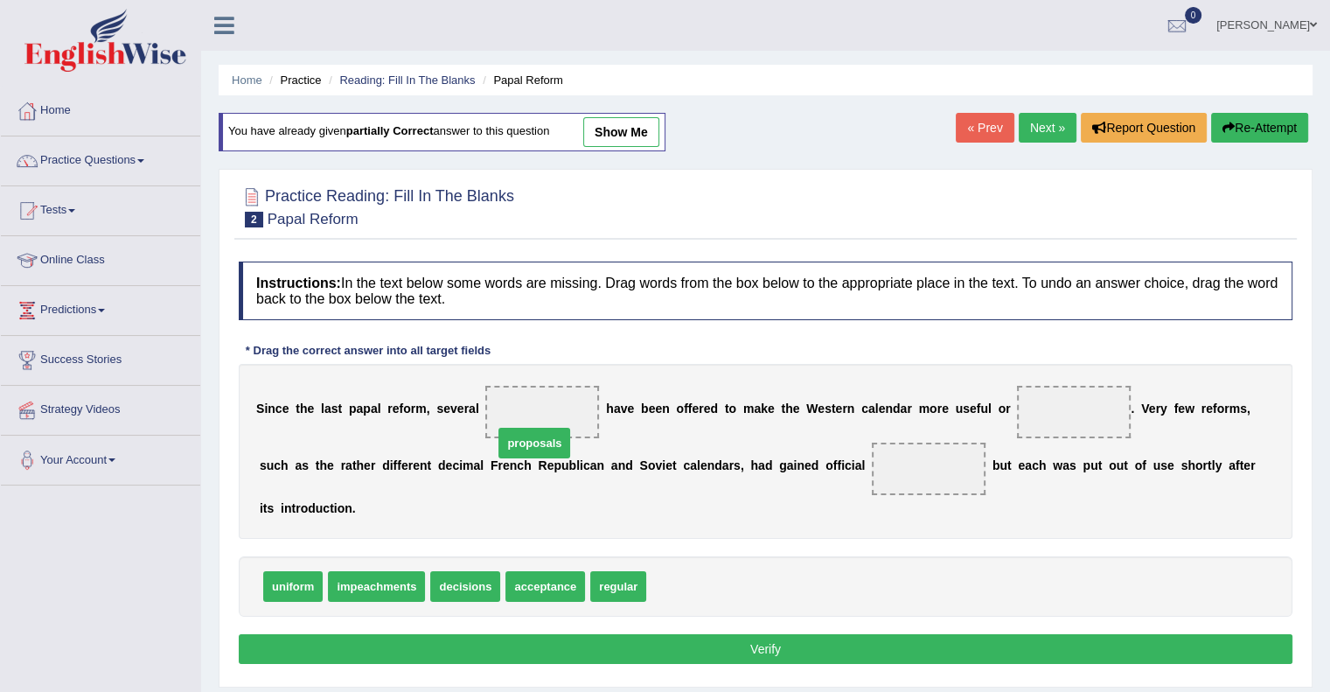
drag, startPoint x: 691, startPoint y: 583, endPoint x: 534, endPoint y: 414, distance: 230.1
drag, startPoint x: 464, startPoint y: 580, endPoint x: 480, endPoint y: 579, distance: 15.8
drag, startPoint x: 546, startPoint y: 585, endPoint x: 1077, endPoint y: 415, distance: 557.1
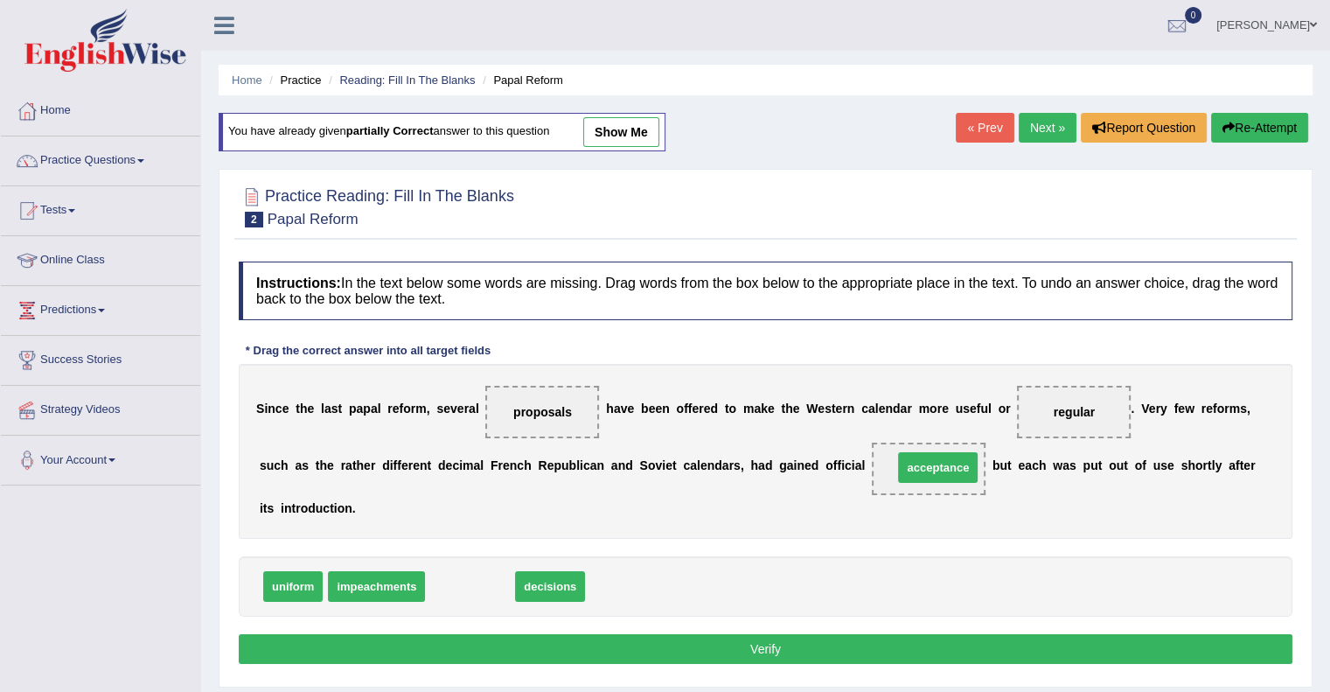
drag, startPoint x: 491, startPoint y: 587, endPoint x: 945, endPoint y: 464, distance: 470.0
click at [761, 652] on button "Verify" at bounding box center [766, 649] width 1054 height 30
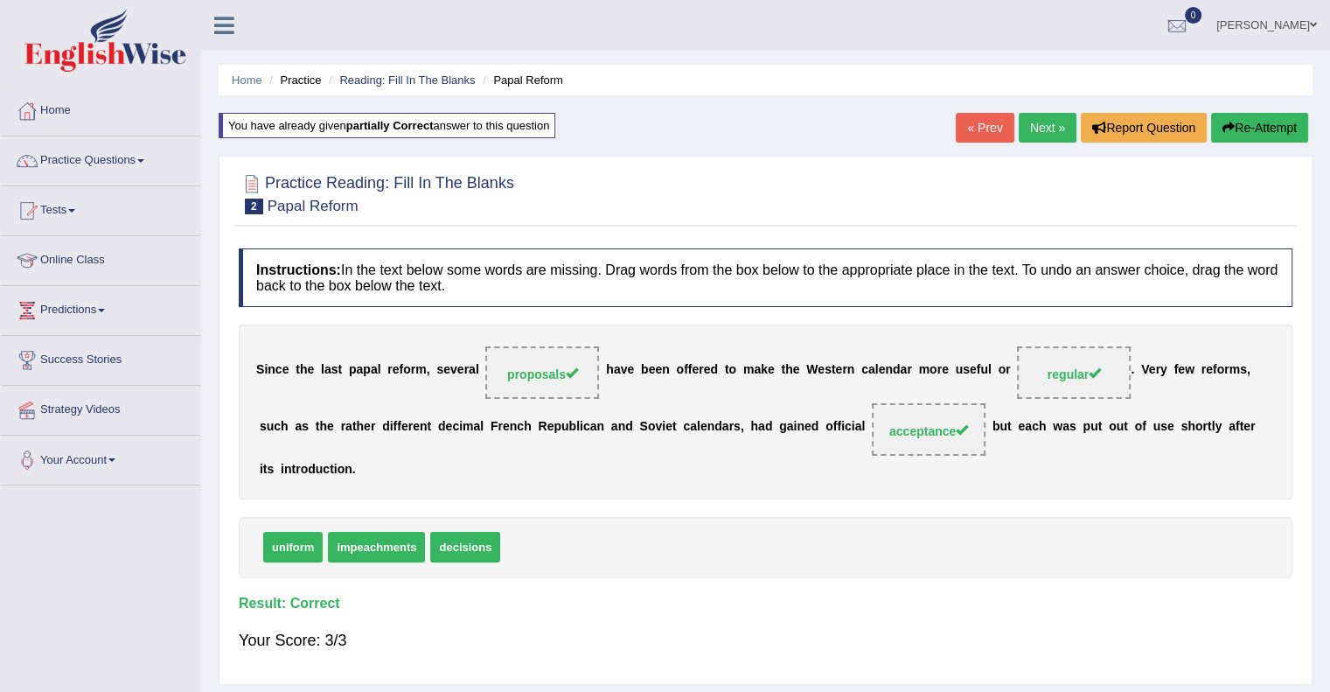
click at [1033, 127] on link "Next »" at bounding box center [1048, 128] width 58 height 30
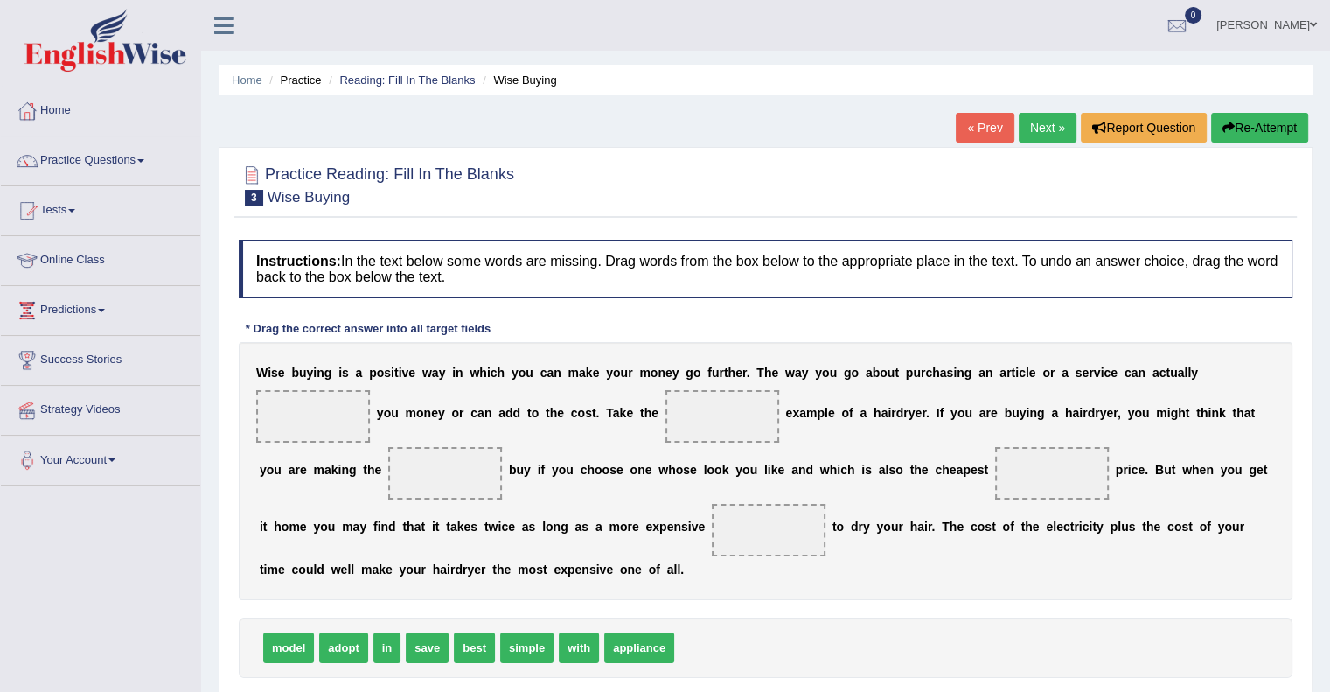
click at [908, 649] on div "model adopt in save best simple with appliance" at bounding box center [766, 647] width 1054 height 60
